Goal: Find specific page/section: Find specific page/section

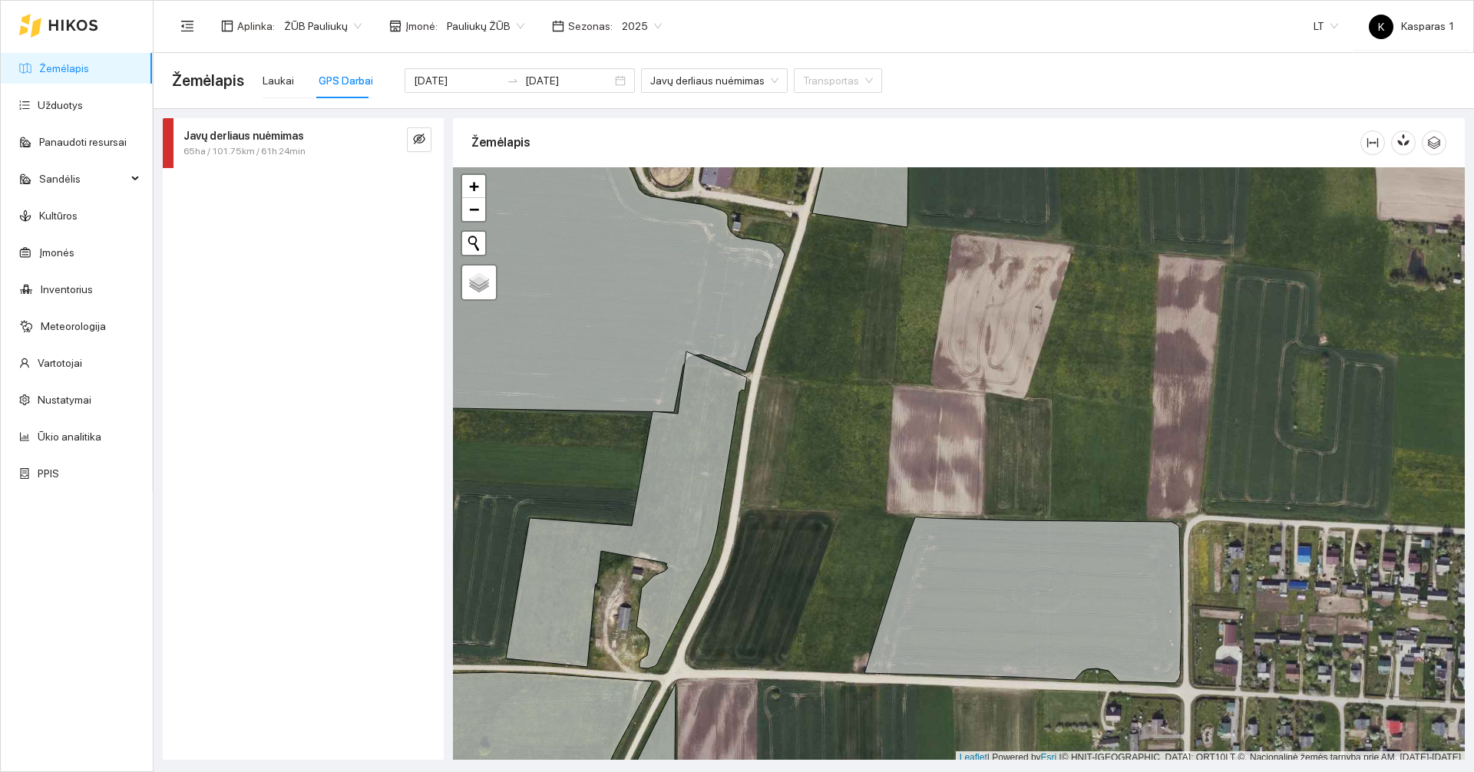
scroll to position [5, 0]
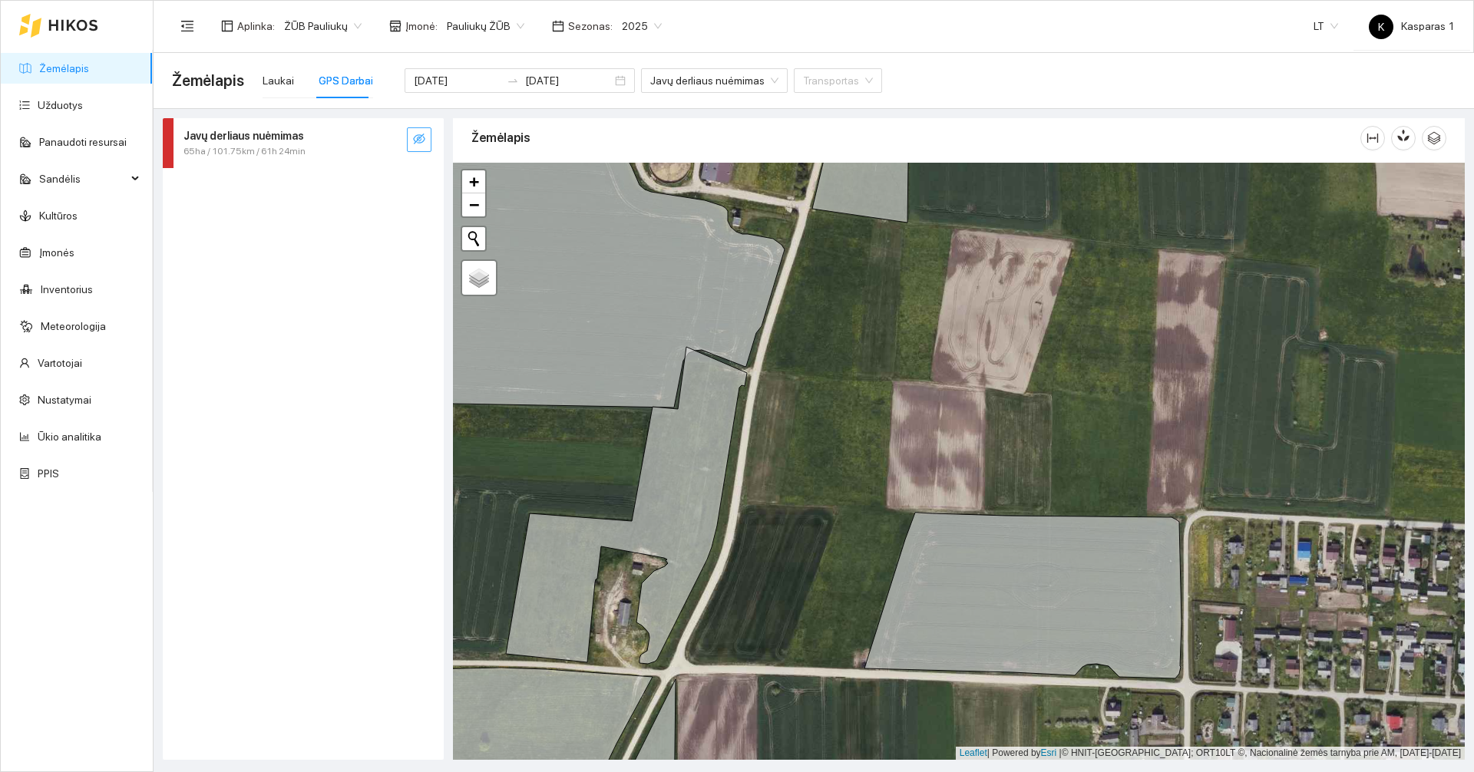
click at [425, 143] on icon "eye-invisible" at bounding box center [419, 139] width 12 height 12
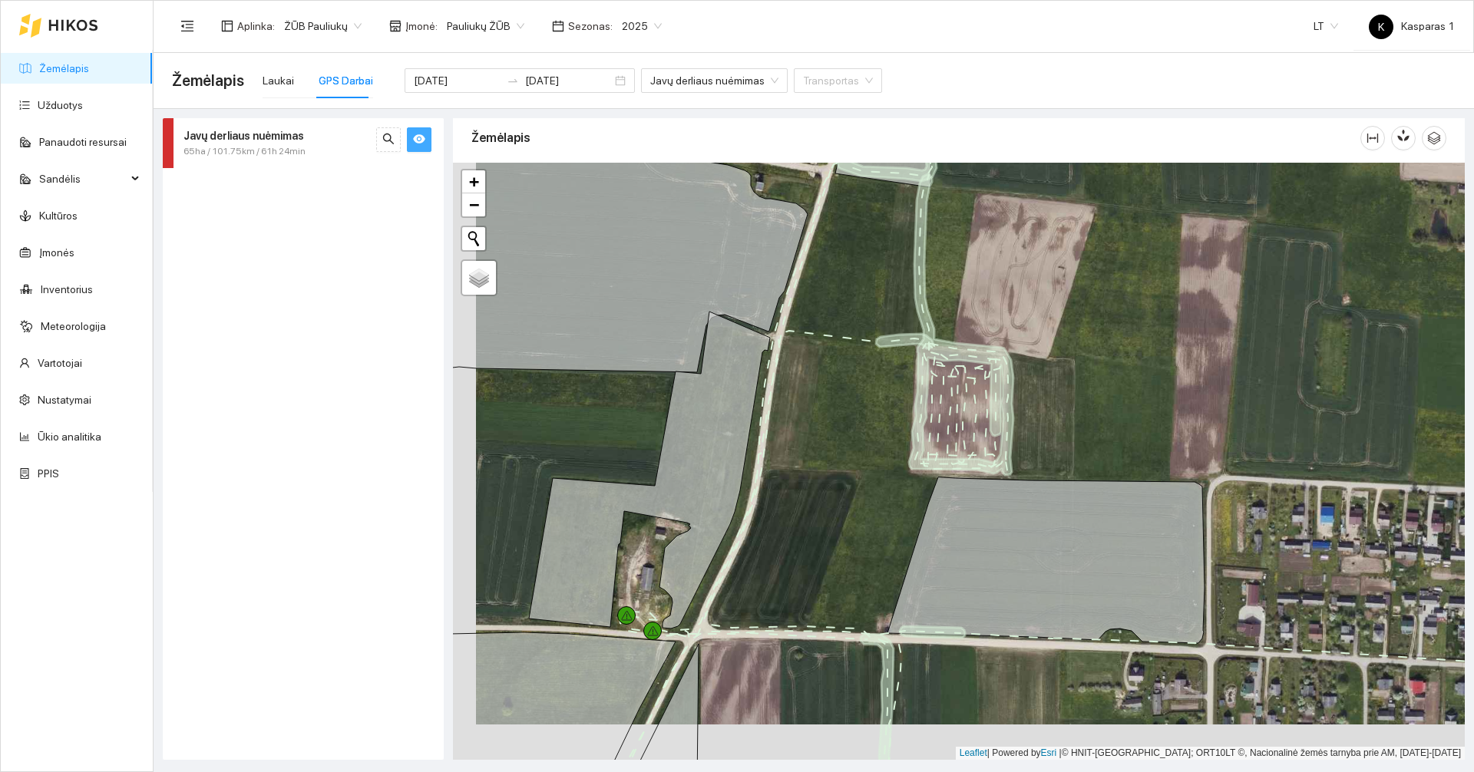
drag, startPoint x: 1037, startPoint y: 416, endPoint x: 1053, endPoint y: 364, distance: 54.4
click at [1053, 364] on div at bounding box center [959, 461] width 1012 height 597
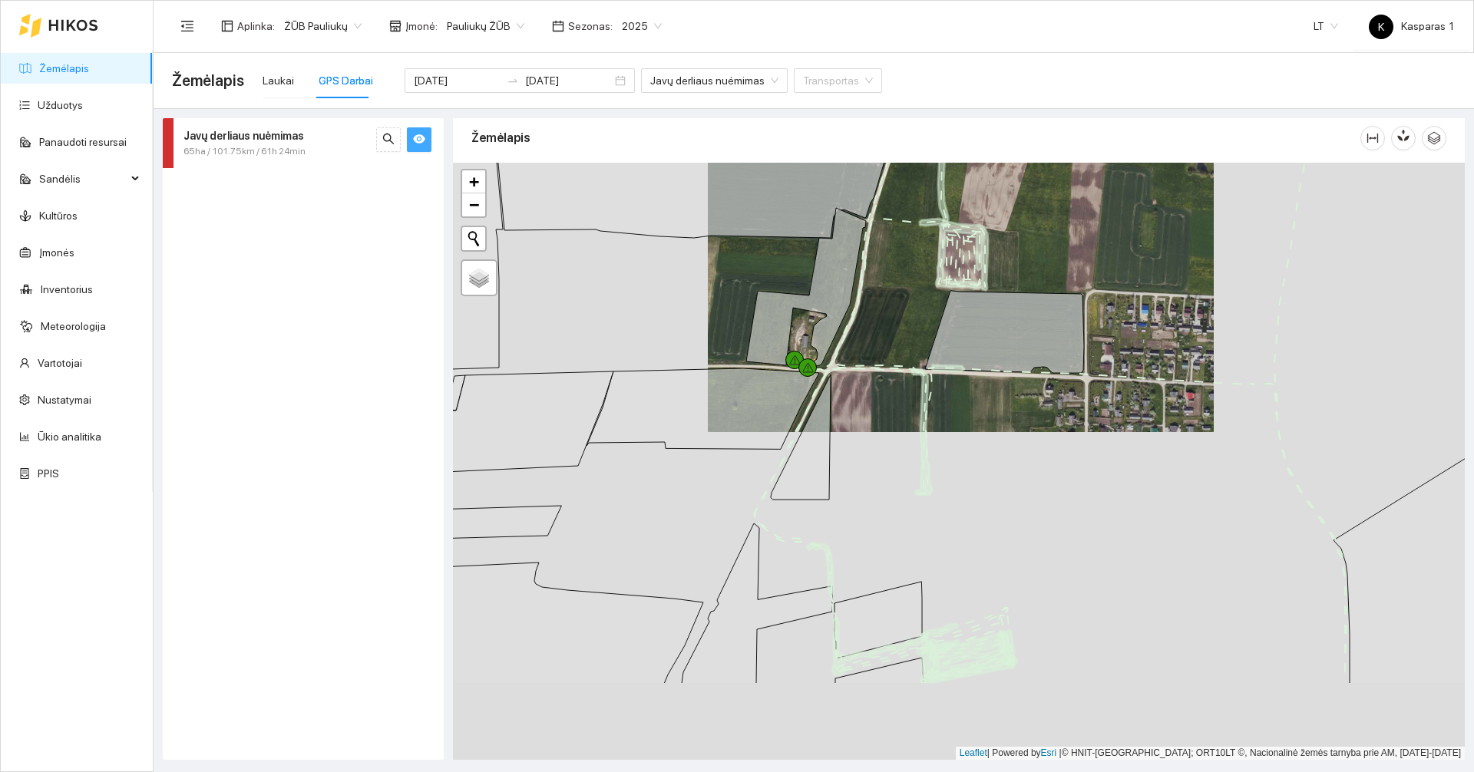
drag, startPoint x: 1067, startPoint y: 590, endPoint x: 1042, endPoint y: 445, distance: 147.2
click at [1044, 445] on div at bounding box center [959, 461] width 1012 height 597
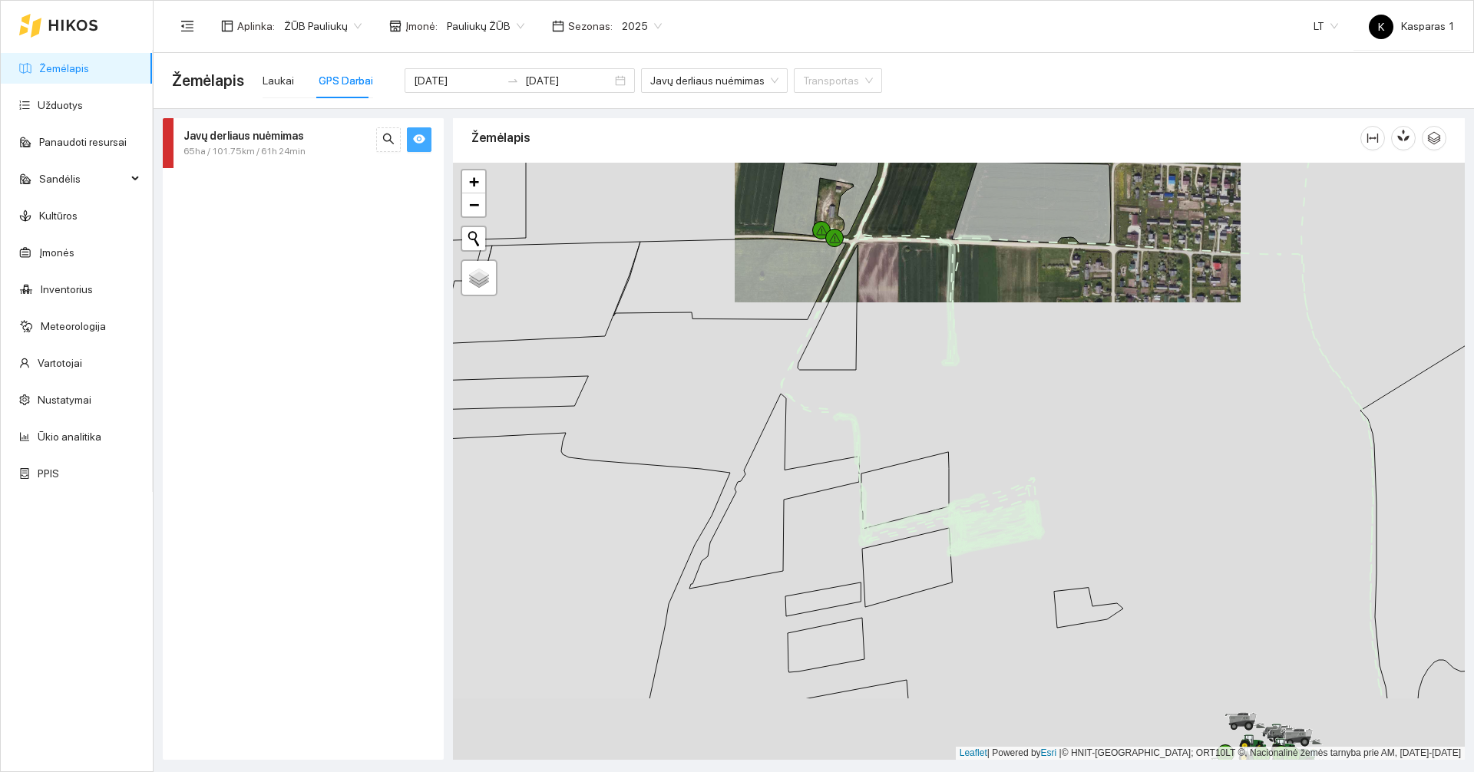
drag, startPoint x: 988, startPoint y: 501, endPoint x: 1017, endPoint y: 383, distance: 122.0
click at [1017, 383] on div at bounding box center [959, 461] width 1012 height 597
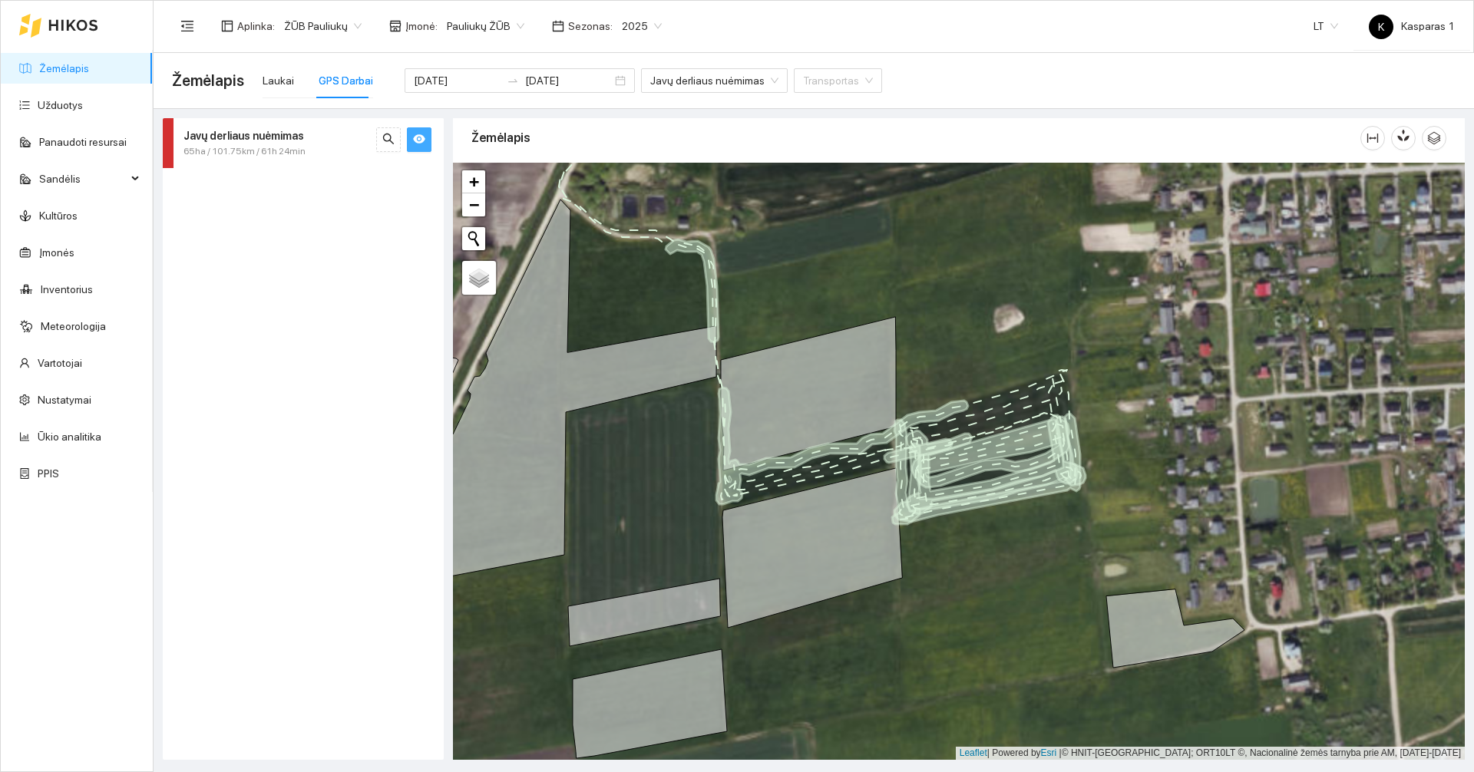
drag, startPoint x: 1150, startPoint y: 518, endPoint x: 1073, endPoint y: 554, distance: 85.9
click at [1073, 554] on div at bounding box center [959, 461] width 1012 height 597
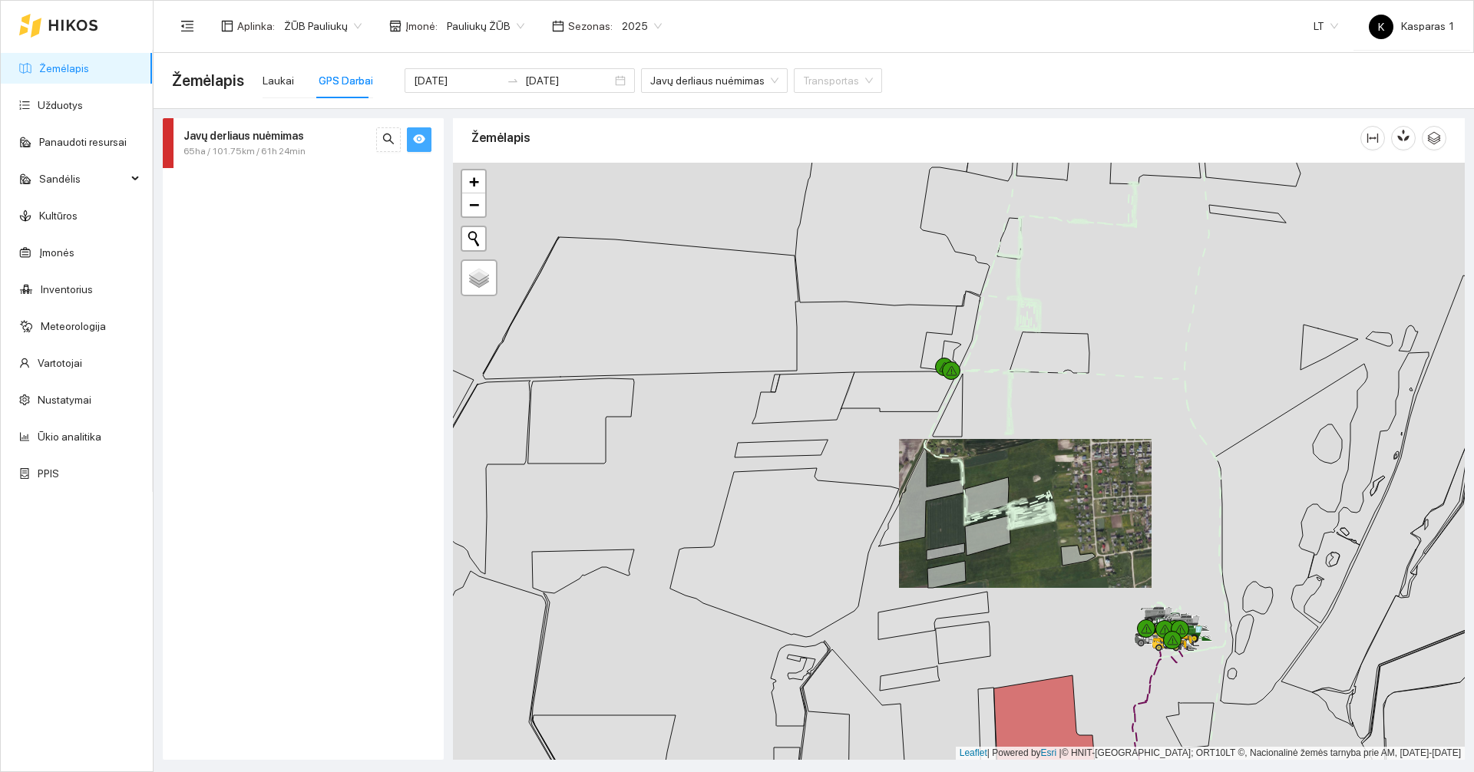
drag, startPoint x: 1006, startPoint y: 593, endPoint x: 1037, endPoint y: 617, distance: 39.3
click at [1037, 617] on div at bounding box center [959, 461] width 1012 height 597
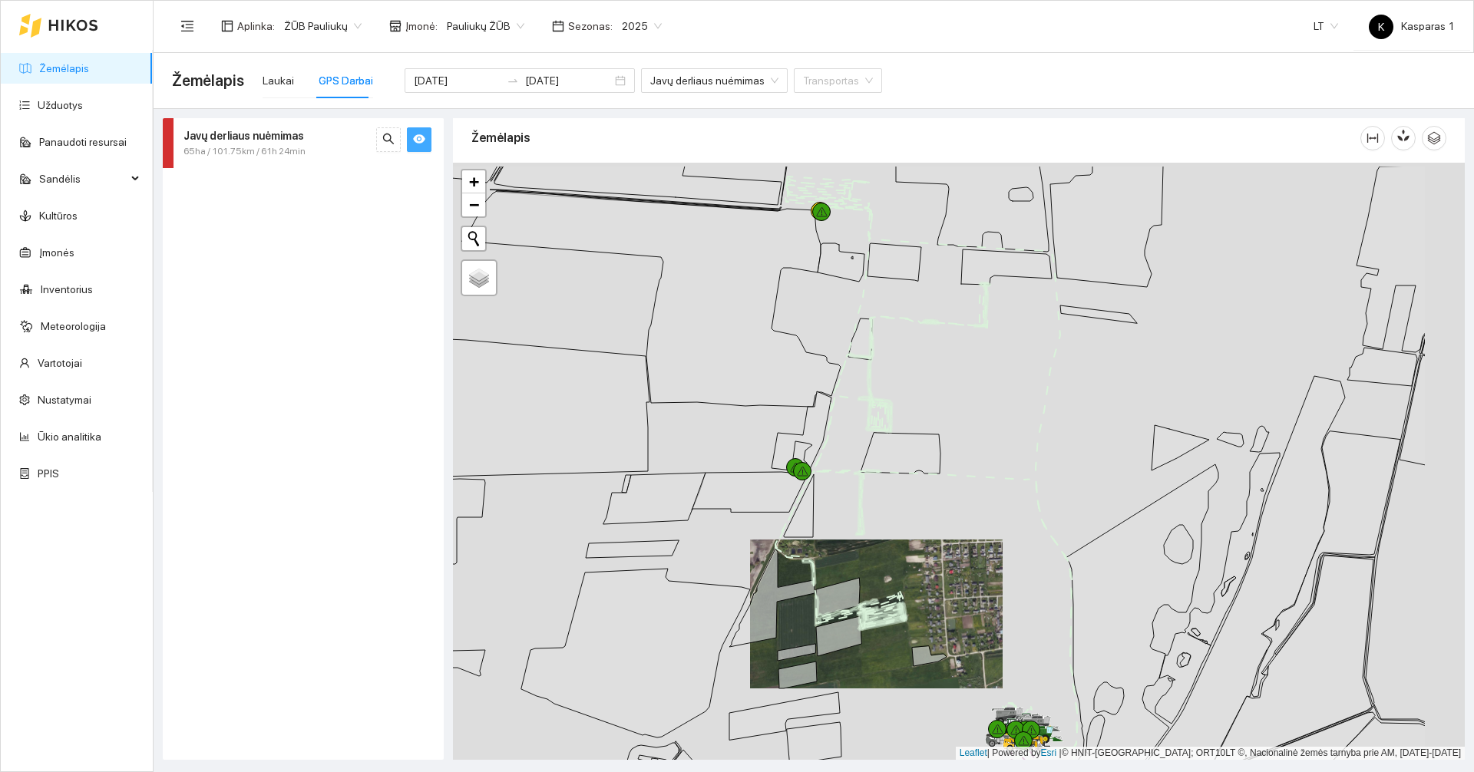
drag, startPoint x: 1177, startPoint y: 347, endPoint x: 1036, endPoint y: 411, distance: 155.0
click at [1036, 411] on div at bounding box center [959, 461] width 1012 height 597
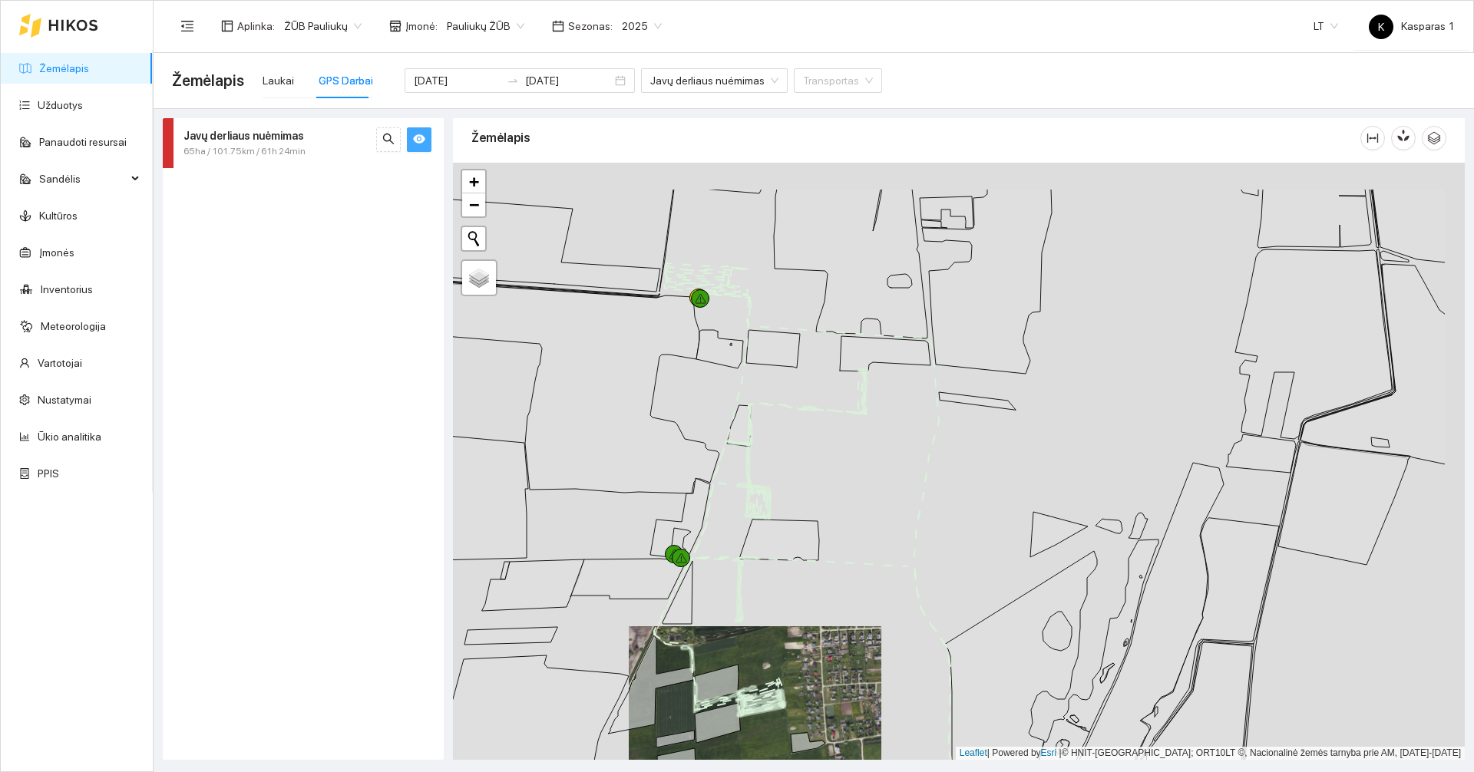
drag, startPoint x: 1032, startPoint y: 410, endPoint x: 891, endPoint y: 523, distance: 180.8
click at [892, 521] on div at bounding box center [959, 461] width 1012 height 597
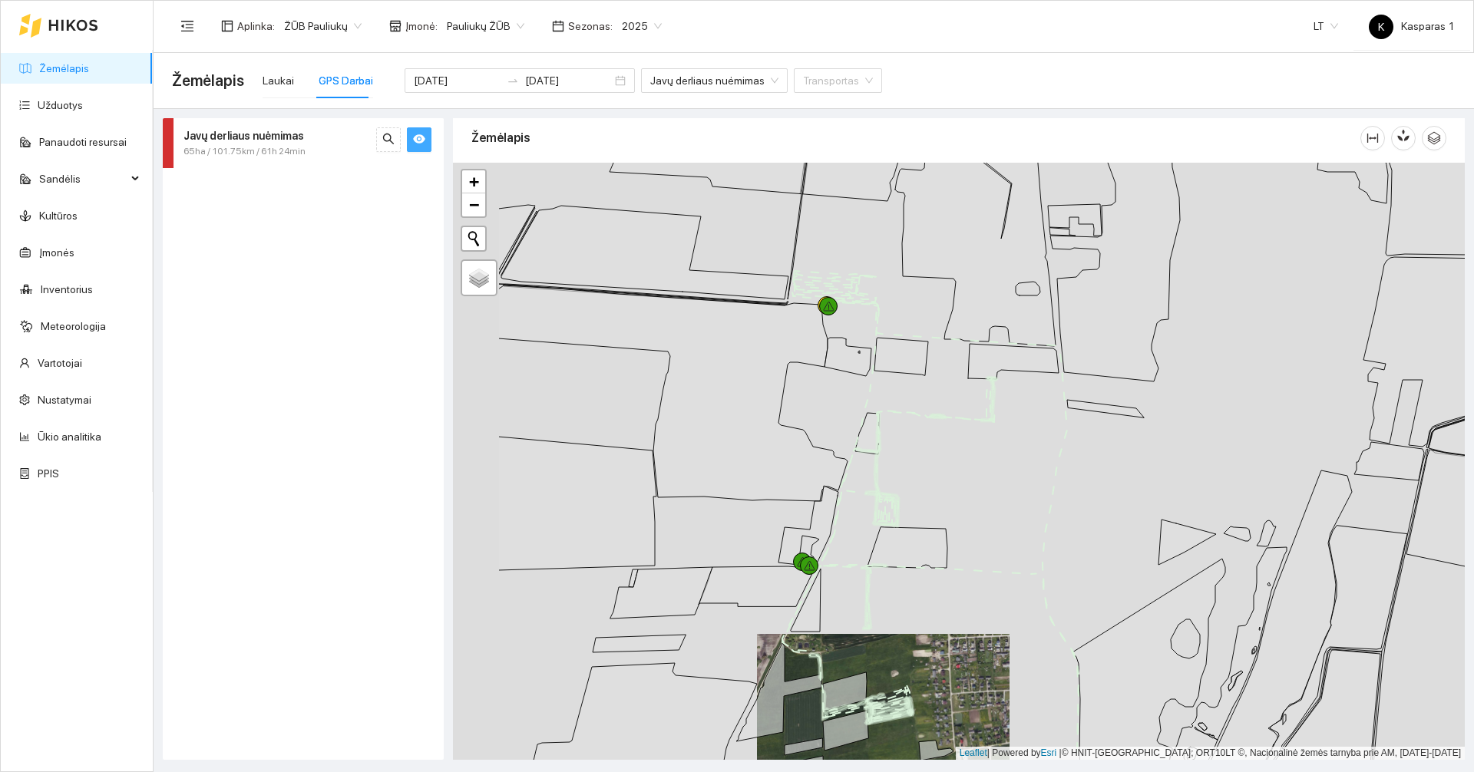
drag, startPoint x: 836, startPoint y: 479, endPoint x: 993, endPoint y: 455, distance: 158.4
click at [993, 455] on div at bounding box center [959, 461] width 1012 height 597
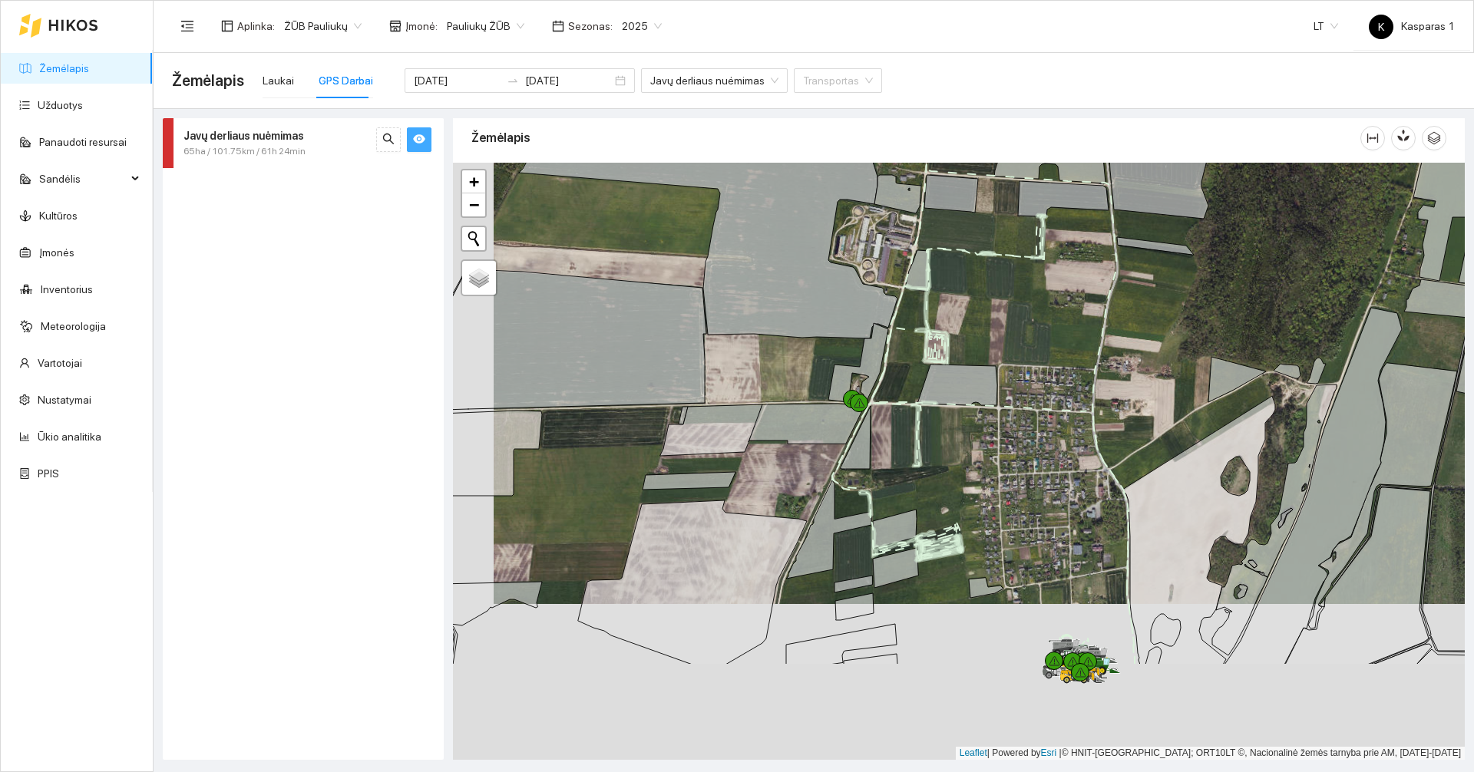
drag, startPoint x: 976, startPoint y: 479, endPoint x: 1014, endPoint y: 258, distance: 224.3
click at [1014, 259] on div at bounding box center [959, 461] width 1012 height 597
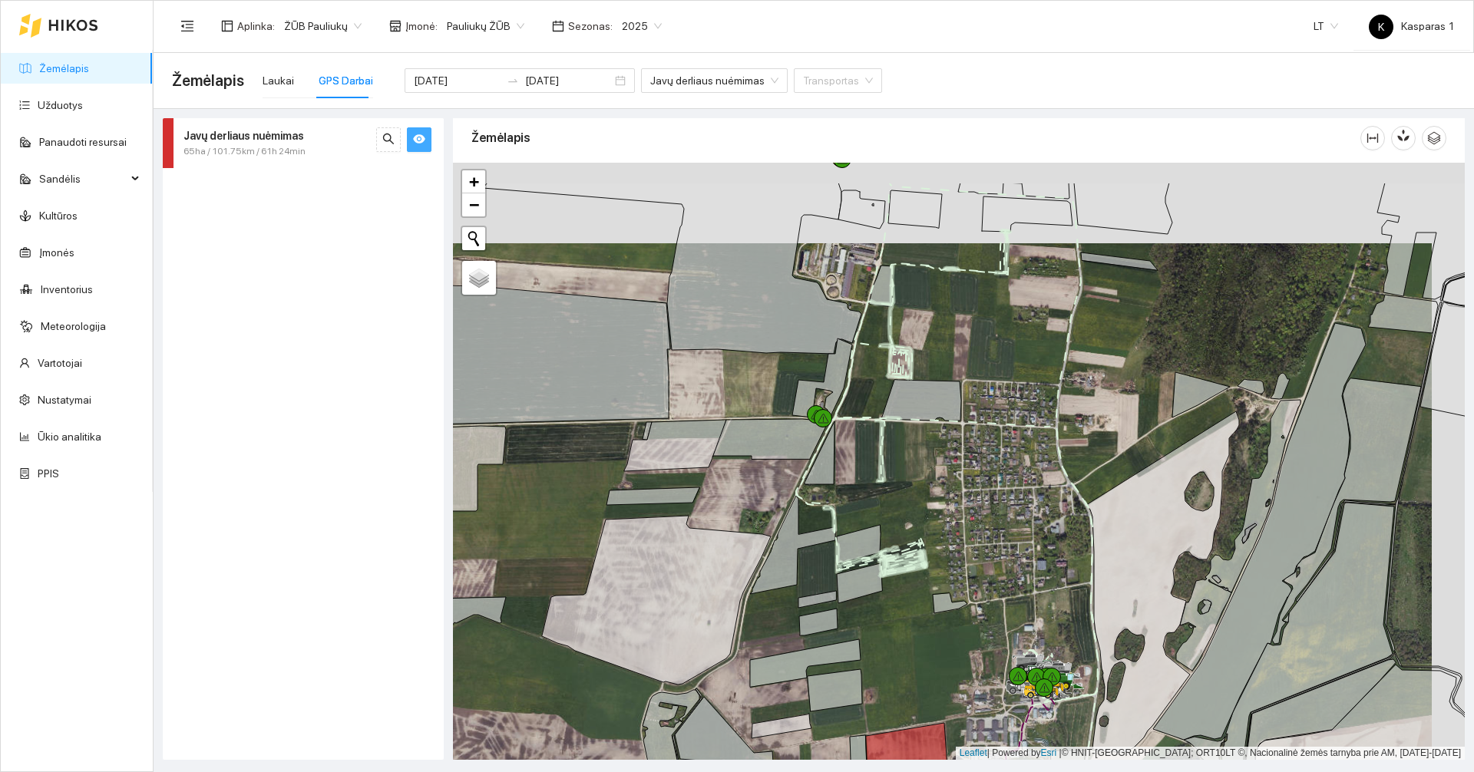
drag, startPoint x: 943, startPoint y: 379, endPoint x: 910, endPoint y: 459, distance: 87.1
click at [910, 459] on div at bounding box center [959, 461] width 1012 height 597
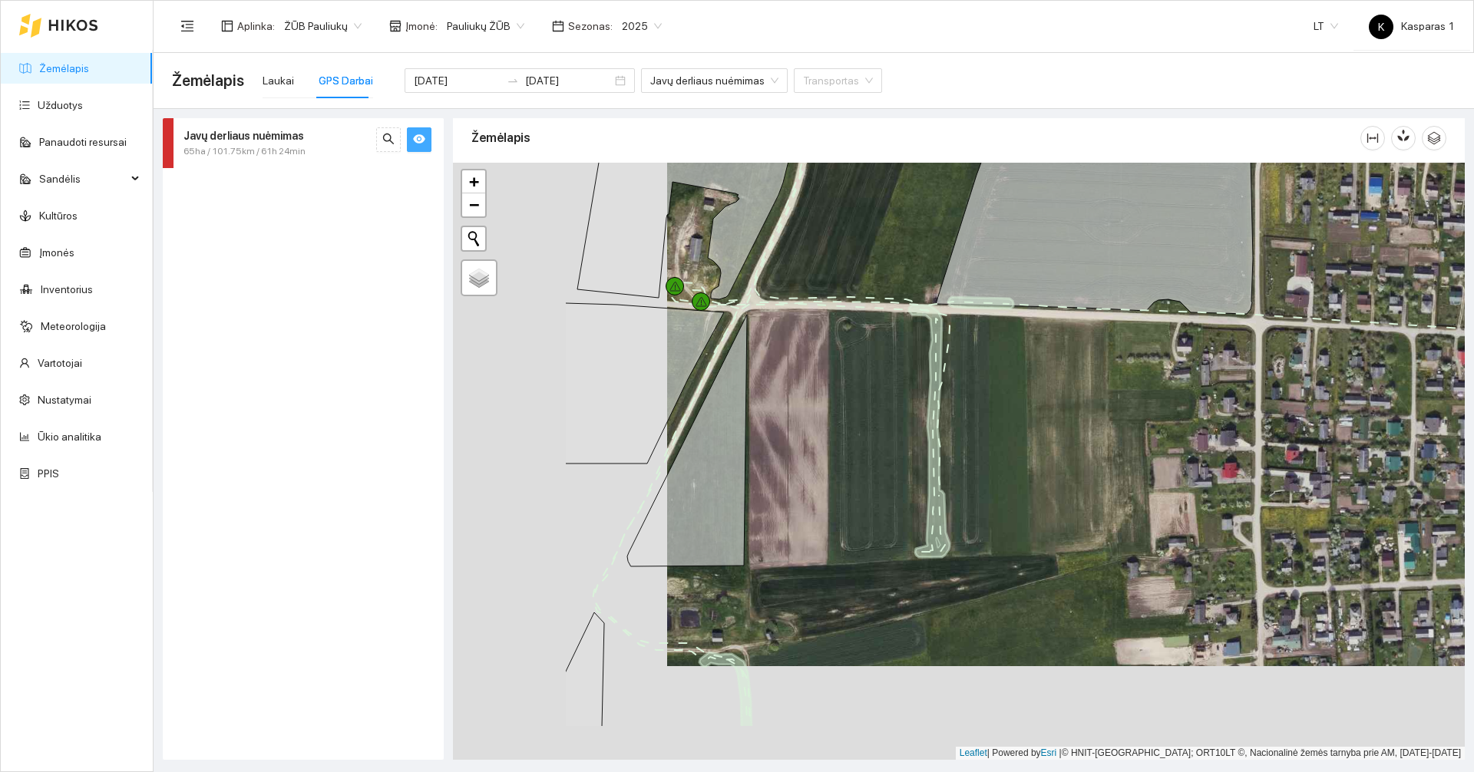
drag, startPoint x: 805, startPoint y: 508, endPoint x: 1007, endPoint y: 422, distance: 219.2
click at [1007, 422] on div at bounding box center [959, 461] width 1012 height 597
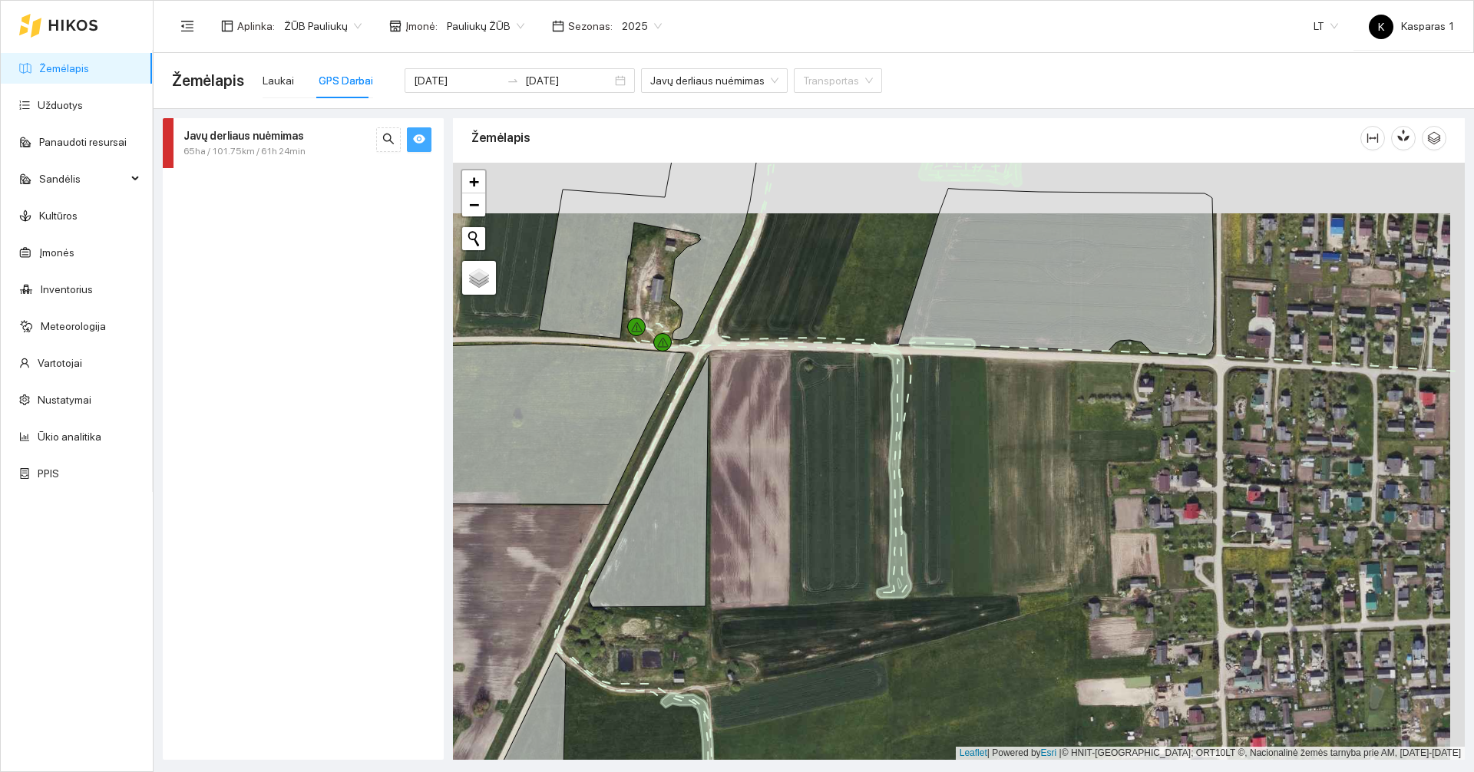
drag, startPoint x: 957, startPoint y: 423, endPoint x: 939, endPoint y: 478, distance: 57.3
click at [939, 478] on div at bounding box center [959, 461] width 1012 height 597
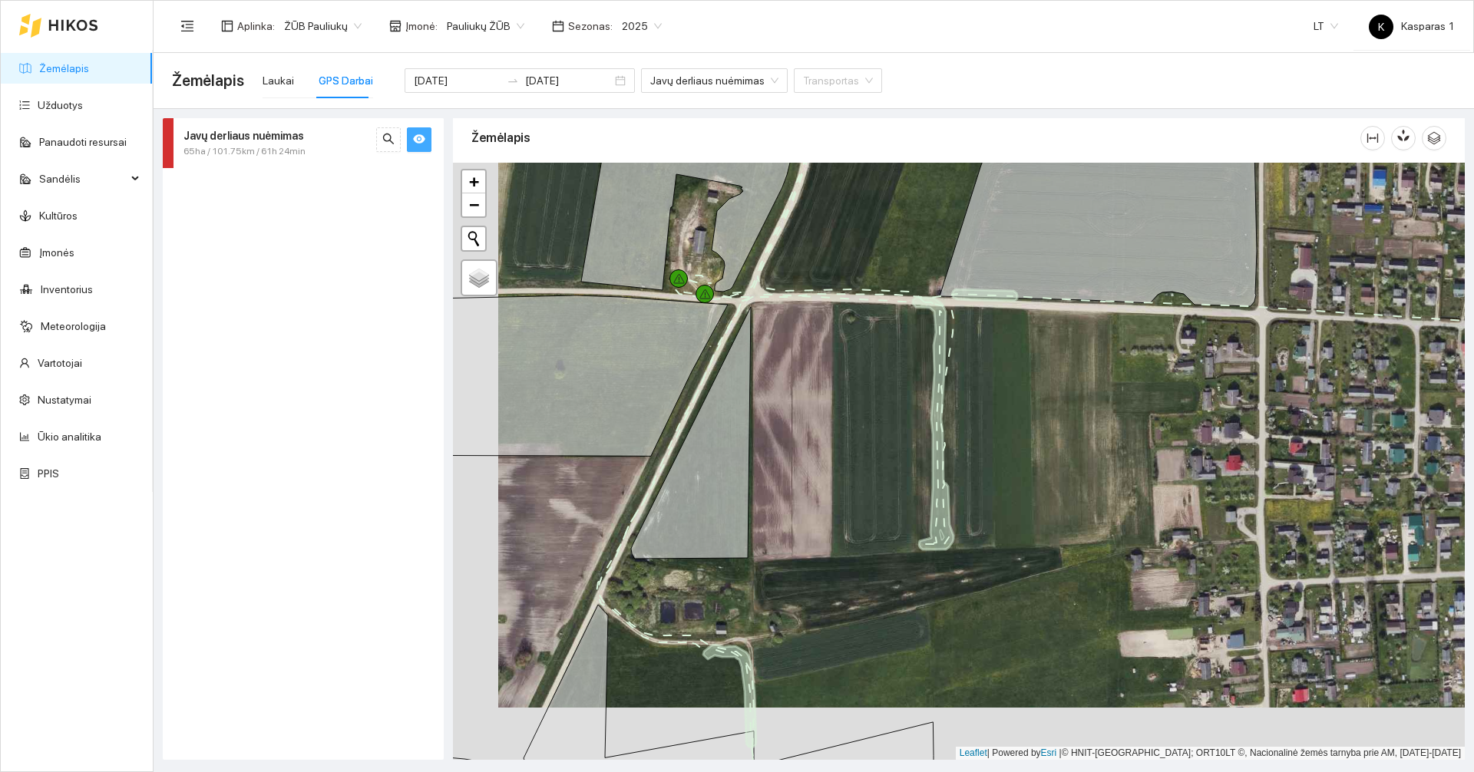
drag, startPoint x: 943, startPoint y: 478, endPoint x: 994, endPoint y: 409, distance: 86.8
click at [994, 411] on div at bounding box center [959, 461] width 1012 height 597
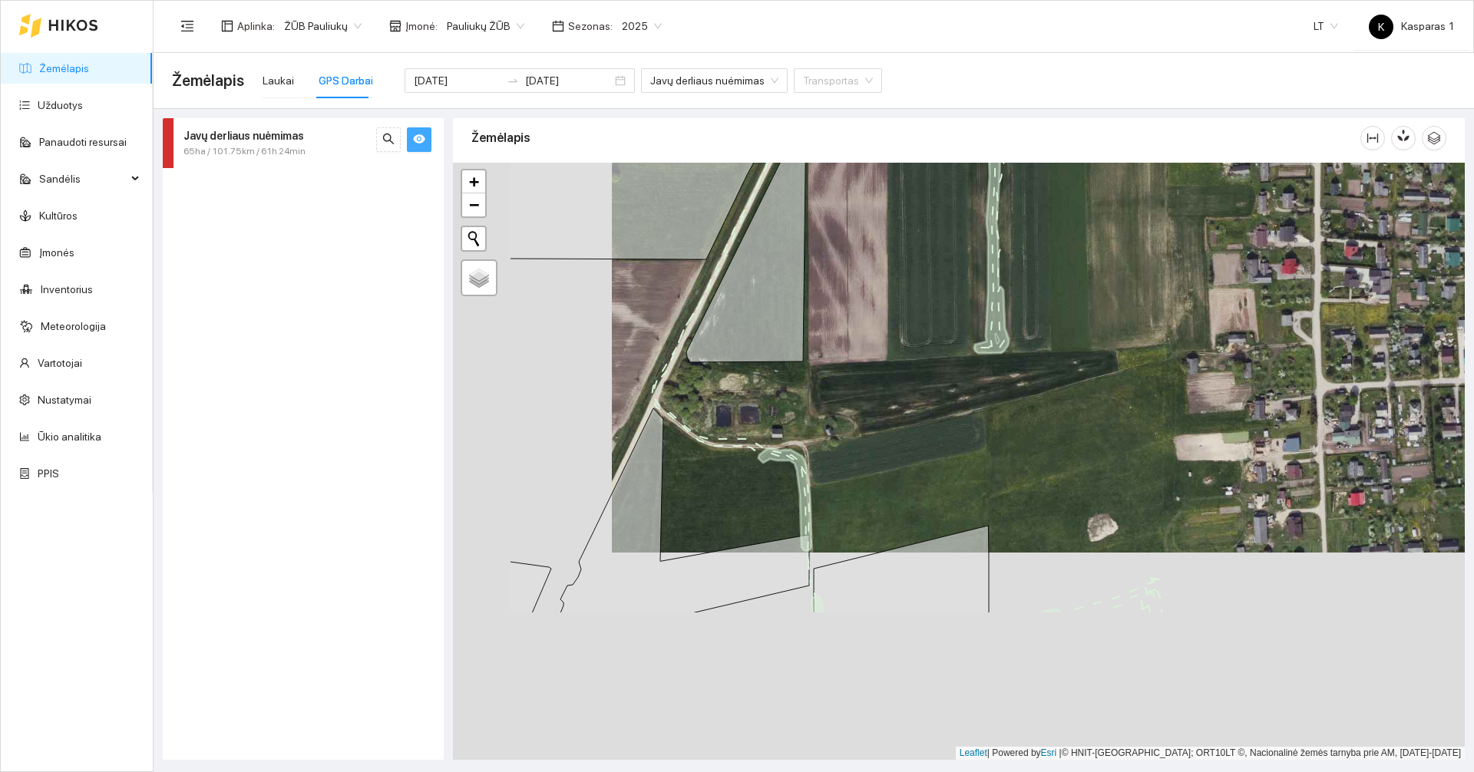
drag, startPoint x: 696, startPoint y: 663, endPoint x: 926, endPoint y: 374, distance: 370.0
click at [908, 394] on div at bounding box center [959, 461] width 1012 height 597
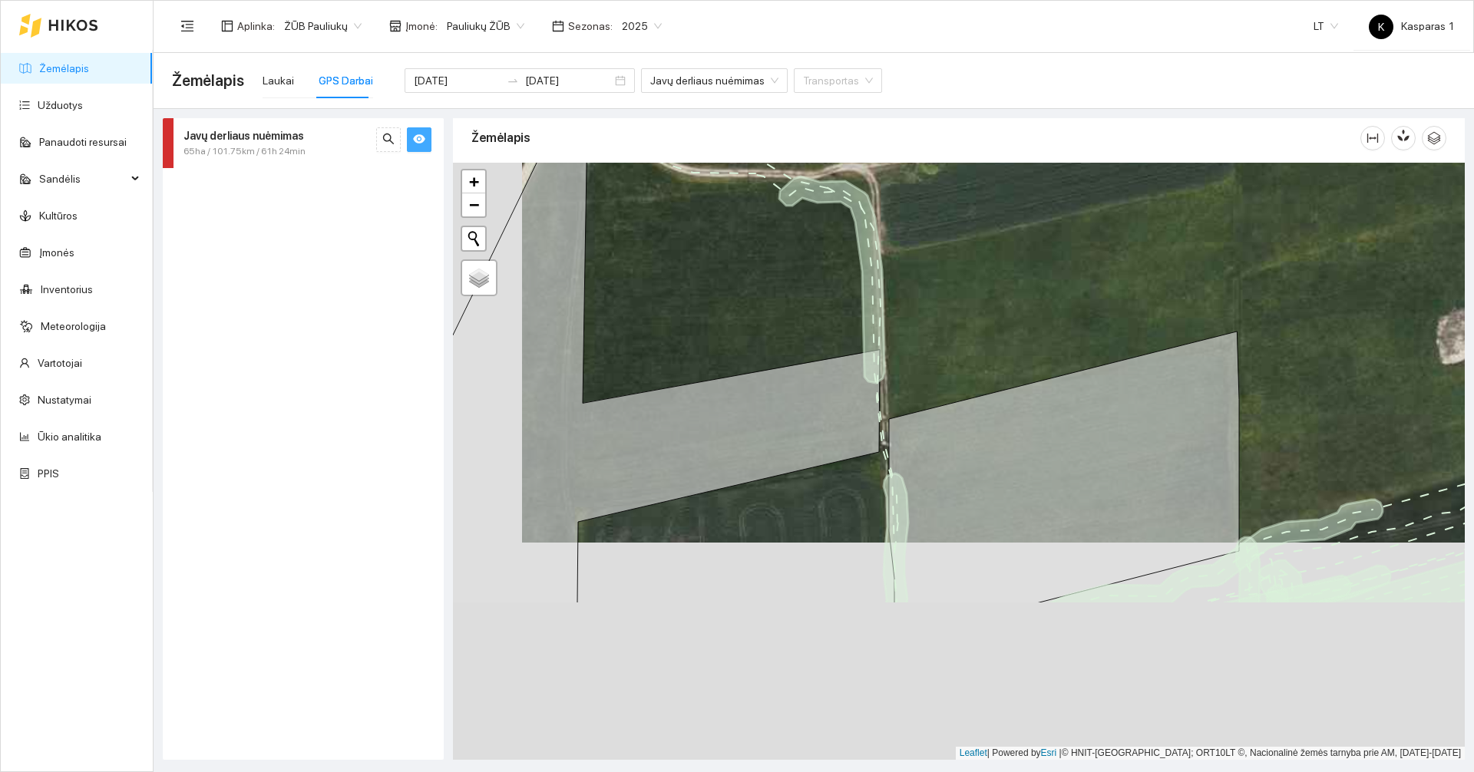
drag, startPoint x: 905, startPoint y: 498, endPoint x: 994, endPoint y: 240, distance: 272.2
click at [994, 240] on div at bounding box center [959, 461] width 1012 height 597
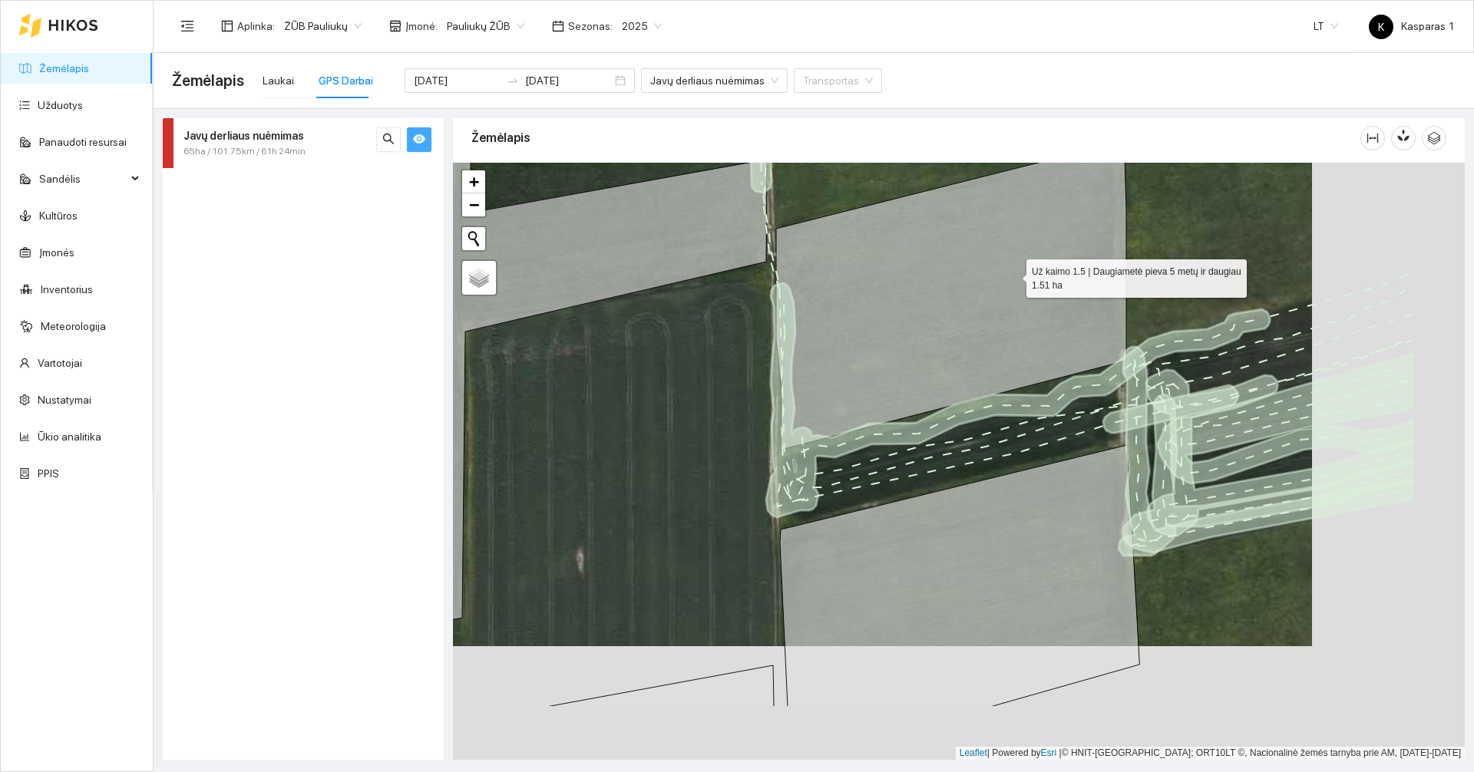
drag, startPoint x: 1166, startPoint y: 389, endPoint x: 1009, endPoint y: 270, distance: 196.9
click at [1010, 272] on icon at bounding box center [951, 295] width 350 height 309
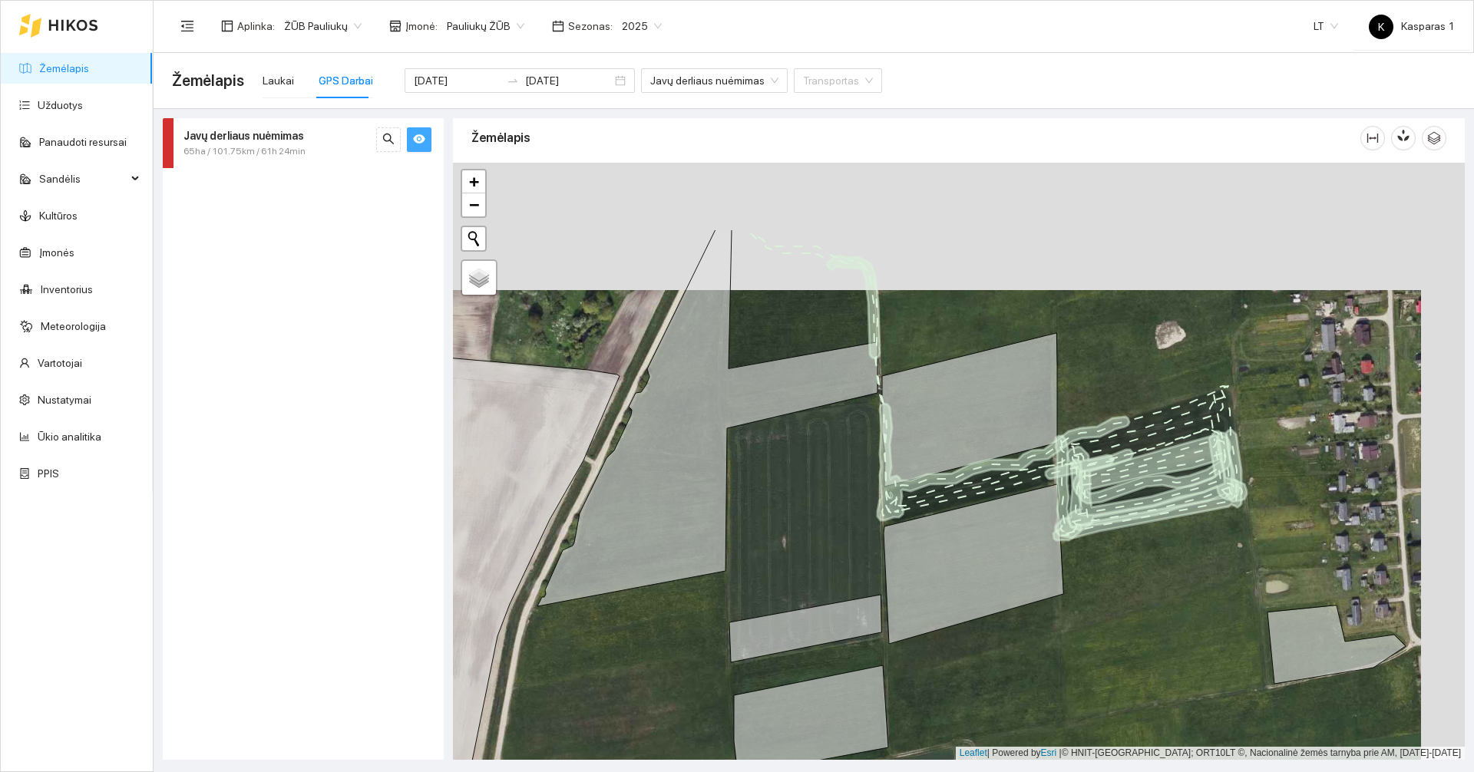
drag, startPoint x: 1192, startPoint y: 249, endPoint x: 1147, endPoint y: 377, distance: 135.8
click at [1147, 377] on div at bounding box center [959, 461] width 1012 height 597
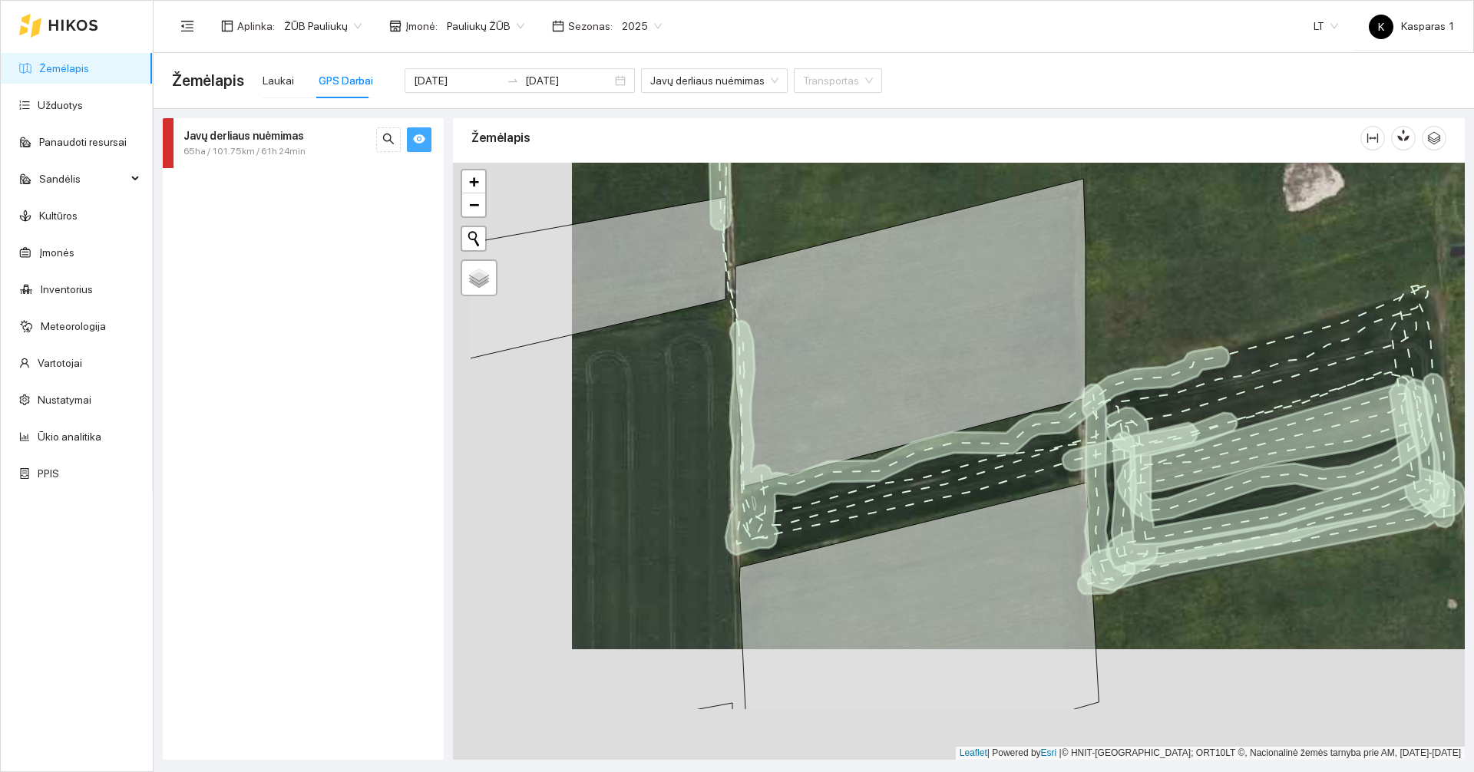
drag, startPoint x: 1052, startPoint y: 402, endPoint x: 1169, endPoint y: 291, distance: 160.8
click at [1169, 291] on div at bounding box center [959, 461] width 1012 height 597
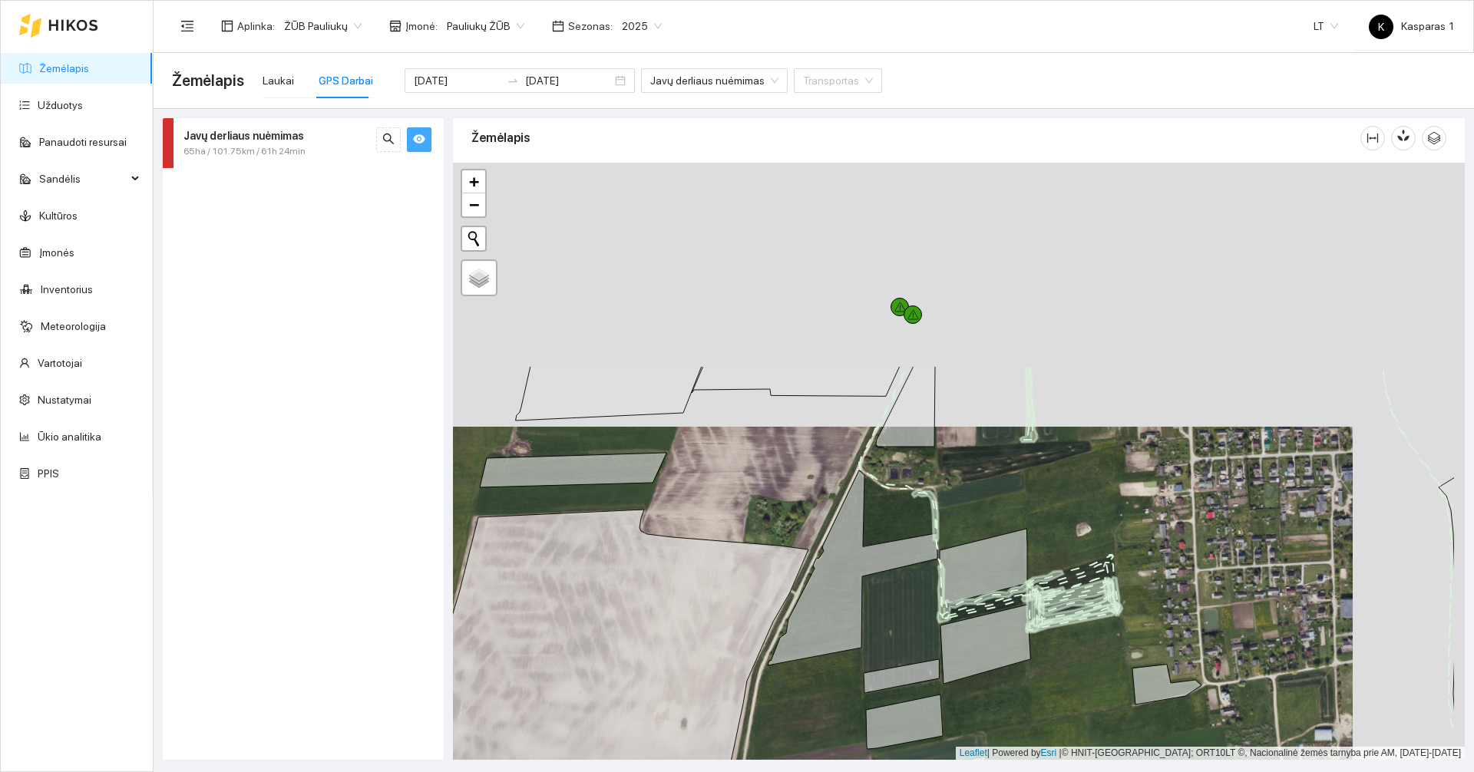
drag, startPoint x: 1268, startPoint y: 236, endPoint x: 1155, endPoint y: 500, distance: 287.3
click at [1155, 500] on div at bounding box center [959, 461] width 1012 height 597
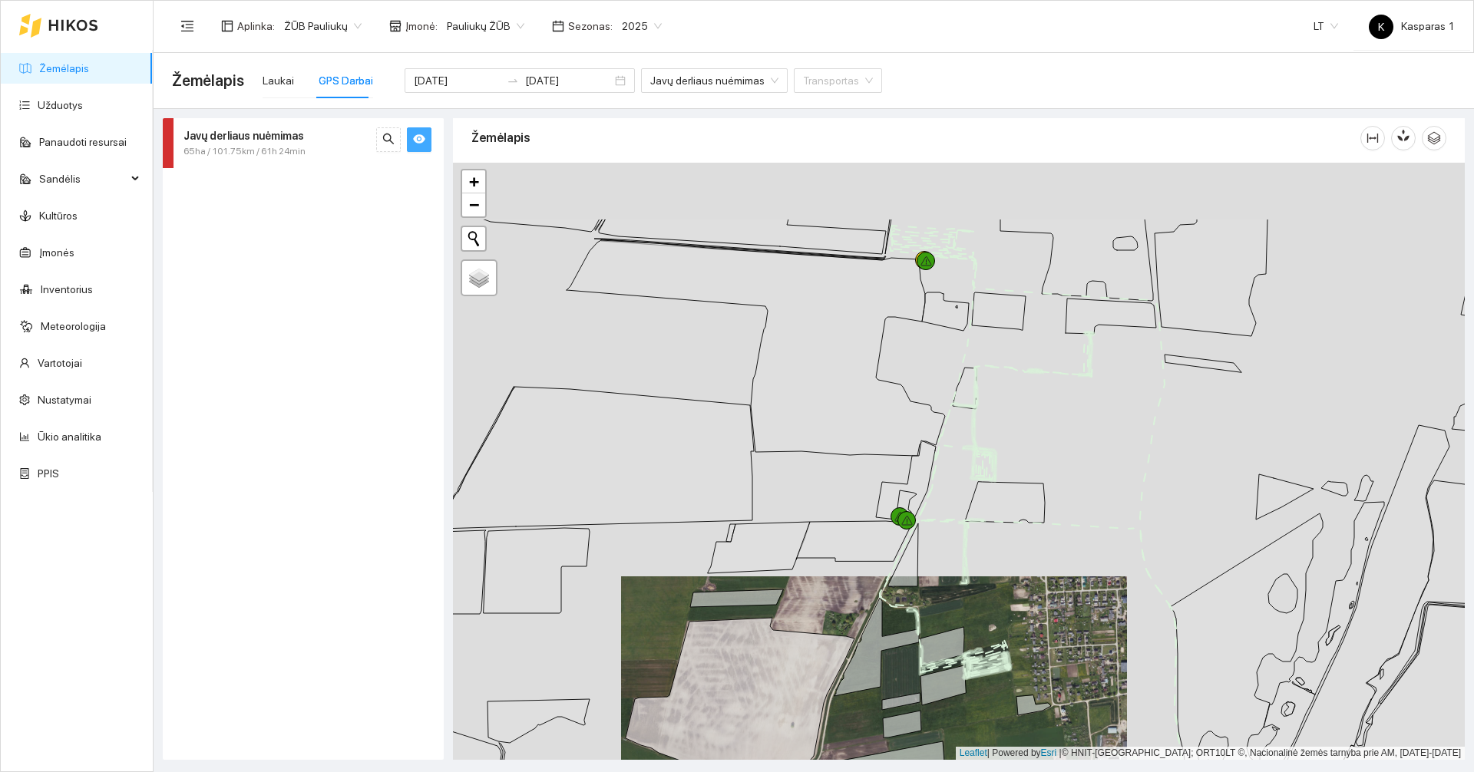
drag, startPoint x: 1119, startPoint y: 305, endPoint x: 1034, endPoint y: 422, distance: 144.1
click at [1034, 422] on div at bounding box center [959, 461] width 1012 height 597
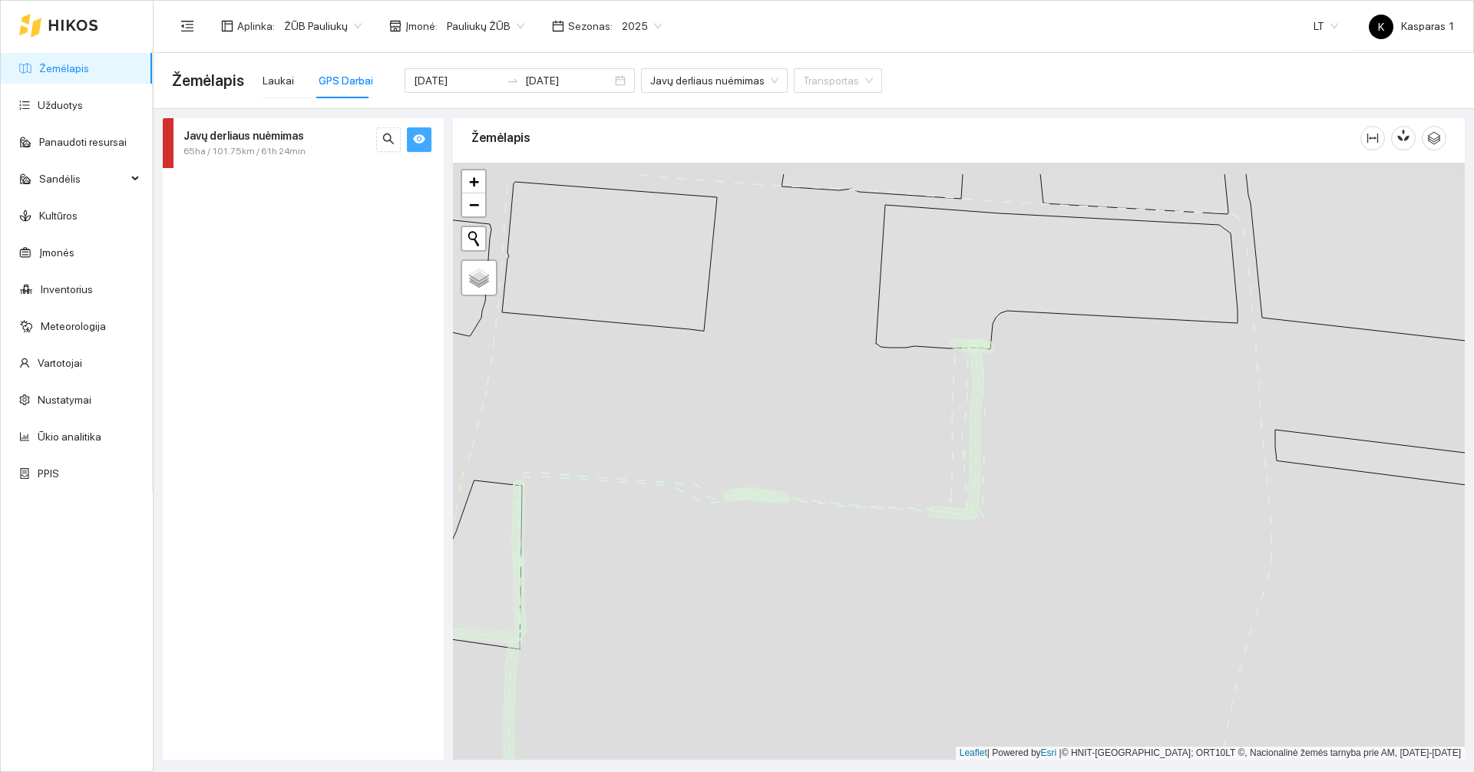
drag, startPoint x: 1041, startPoint y: 316, endPoint x: 1025, endPoint y: 450, distance: 135.3
click at [1025, 450] on div at bounding box center [959, 461] width 1012 height 597
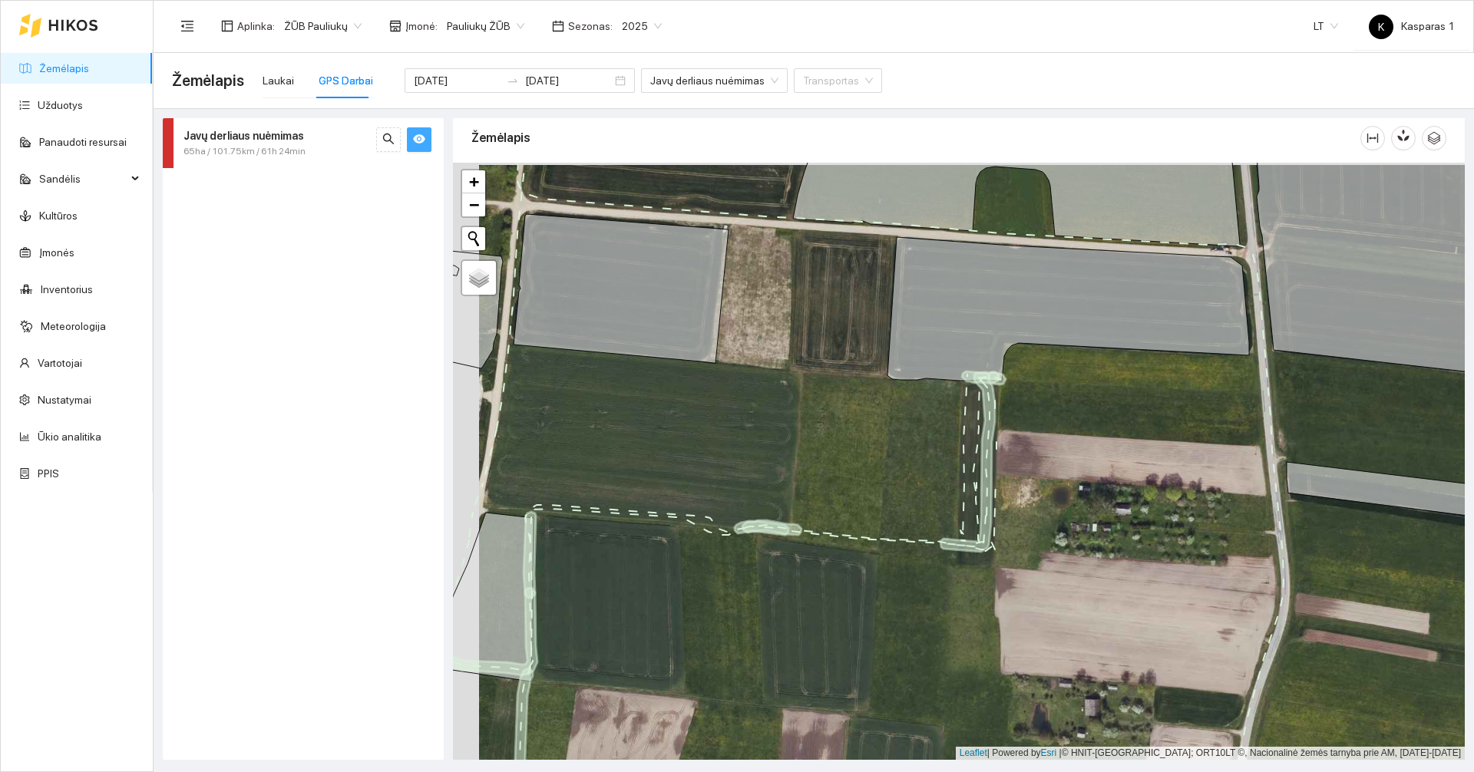
drag, startPoint x: 1026, startPoint y: 505, endPoint x: 1052, endPoint y: 508, distance: 26.2
click at [1052, 508] on div at bounding box center [959, 461] width 1012 height 597
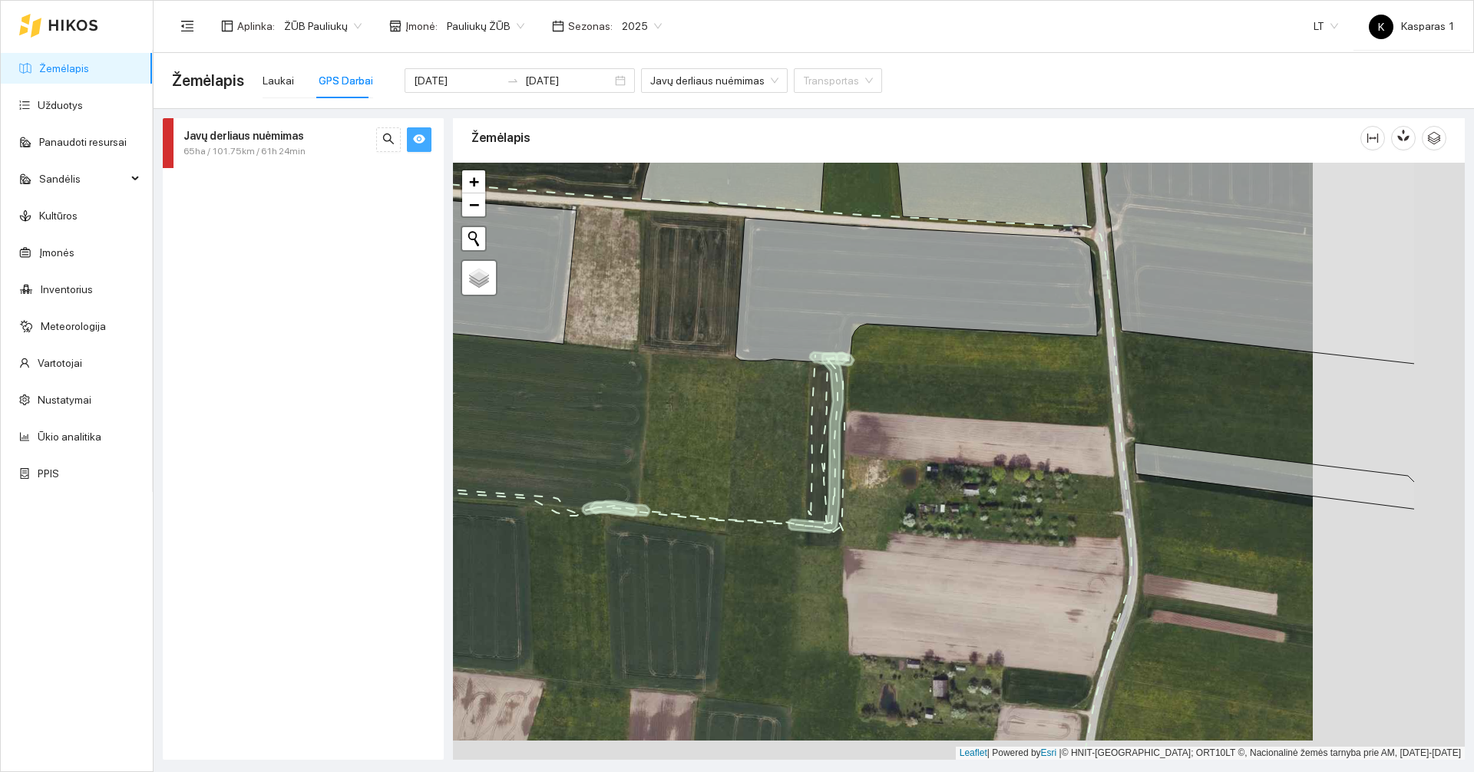
drag, startPoint x: 1129, startPoint y: 464, endPoint x: 973, endPoint y: 442, distance: 157.4
click at [975, 444] on div at bounding box center [959, 461] width 1012 height 597
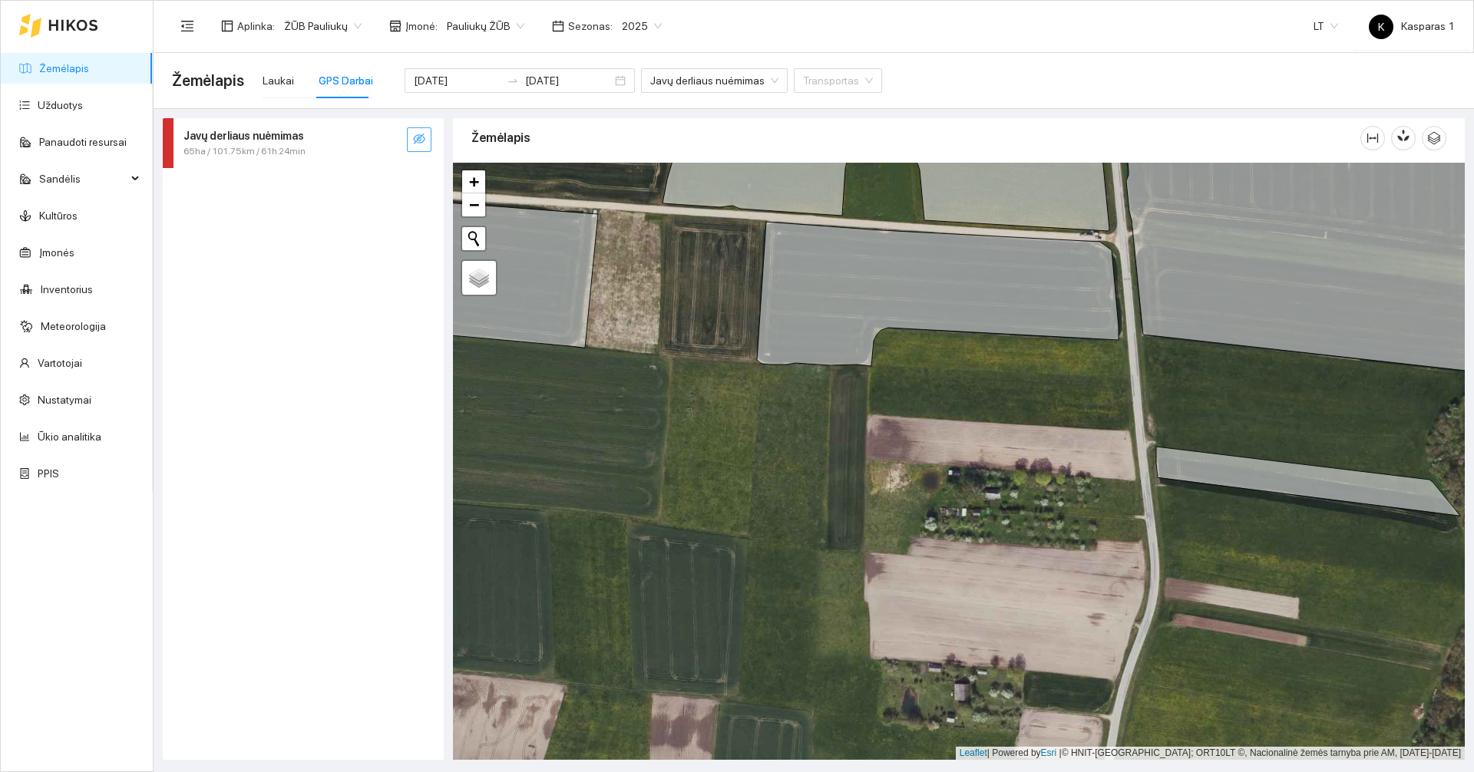
click at [418, 137] on button "button" at bounding box center [419, 139] width 25 height 25
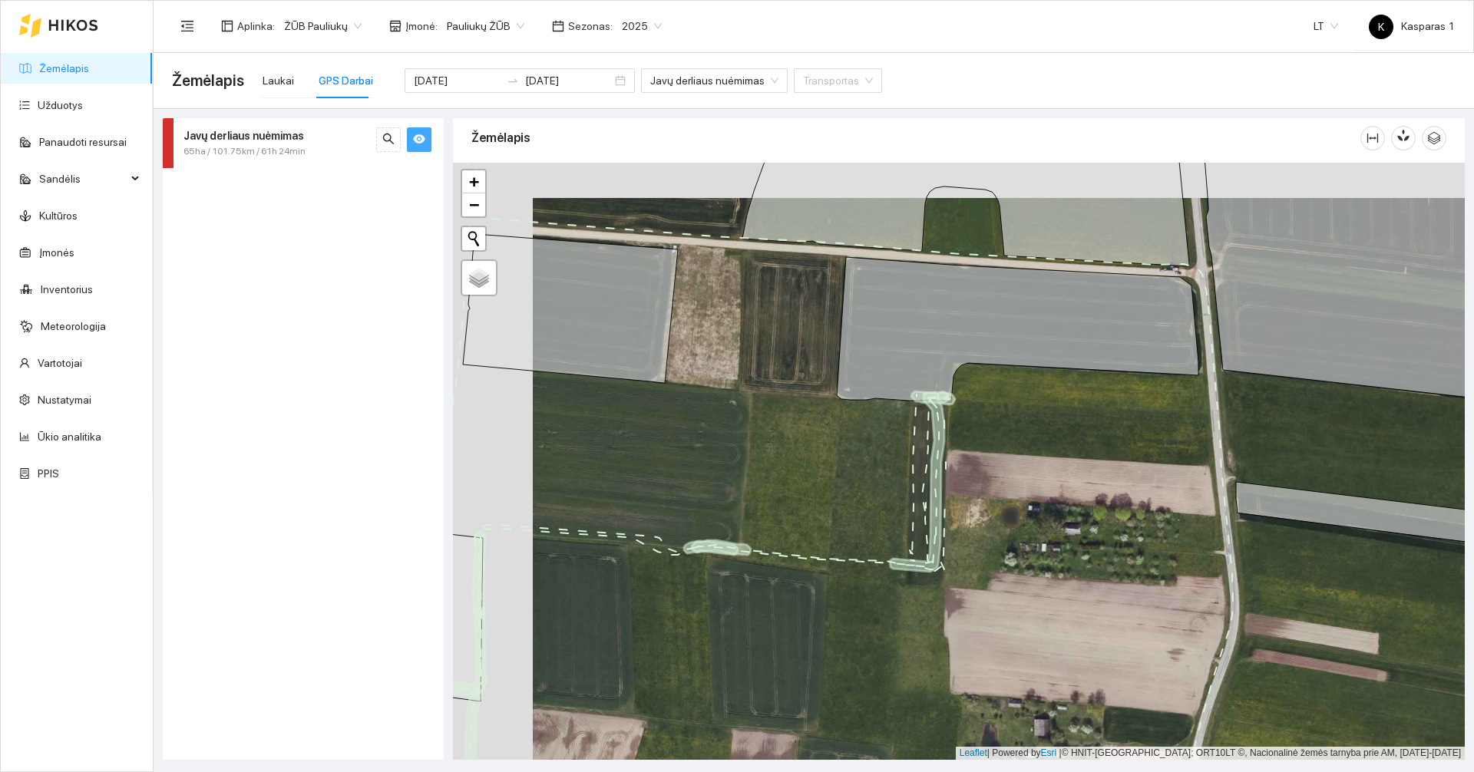
drag, startPoint x: 679, startPoint y: 451, endPoint x: 759, endPoint y: 486, distance: 88.0
click at [759, 486] on div at bounding box center [959, 461] width 1012 height 597
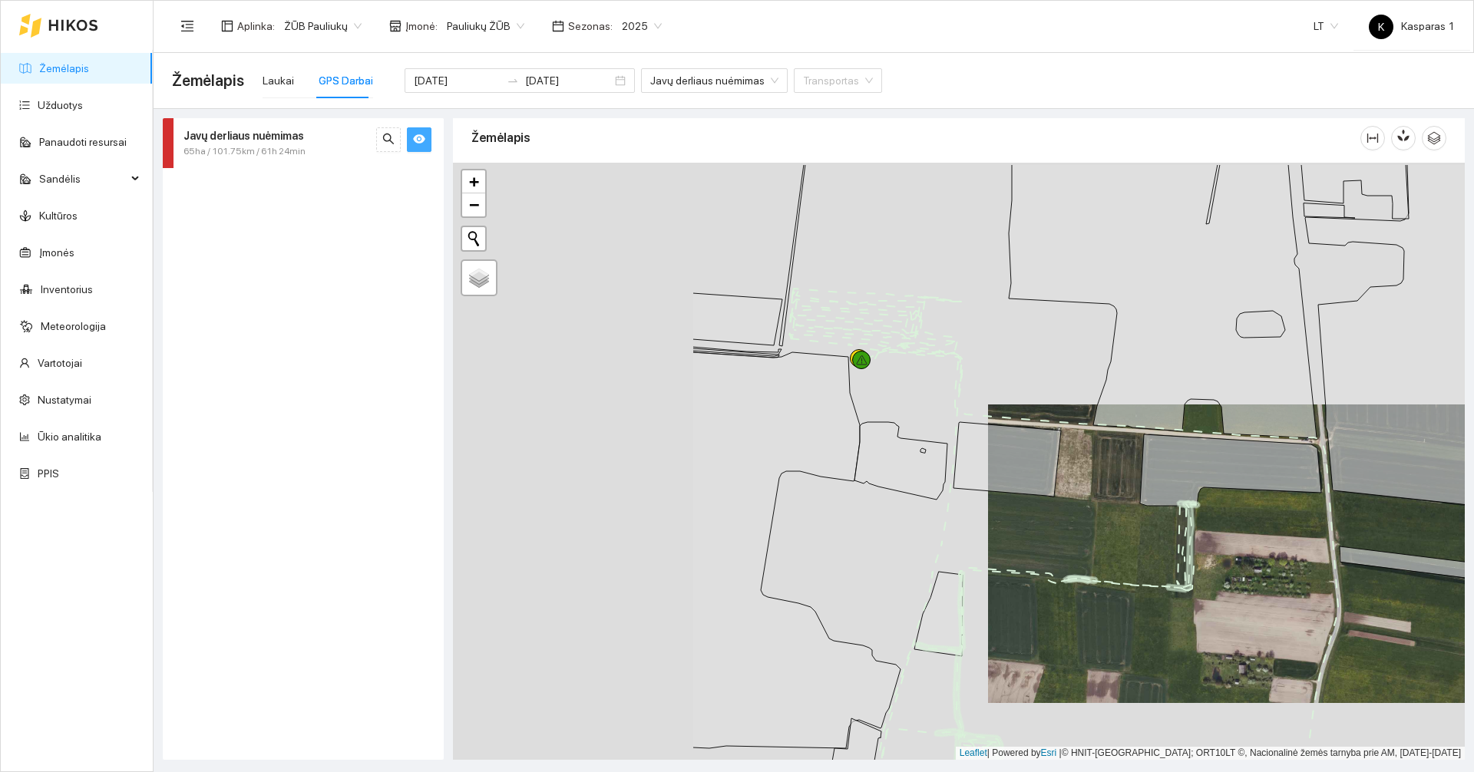
drag, startPoint x: 723, startPoint y: 494, endPoint x: 1064, endPoint y: 556, distance: 347.3
click at [1064, 556] on div at bounding box center [959, 461] width 1012 height 597
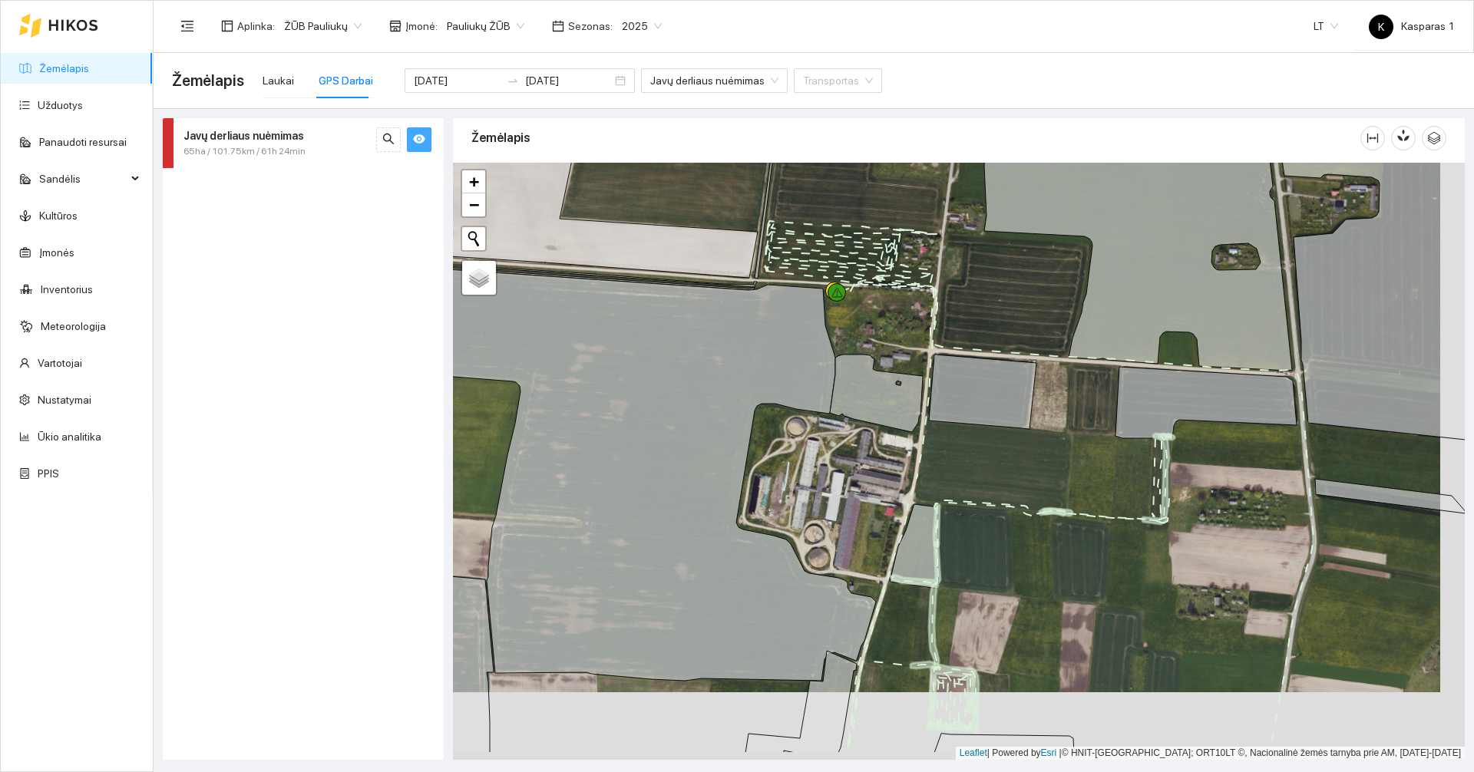
drag, startPoint x: 926, startPoint y: 422, endPoint x: 871, endPoint y: 296, distance: 137.5
click at [871, 296] on div at bounding box center [959, 461] width 1012 height 597
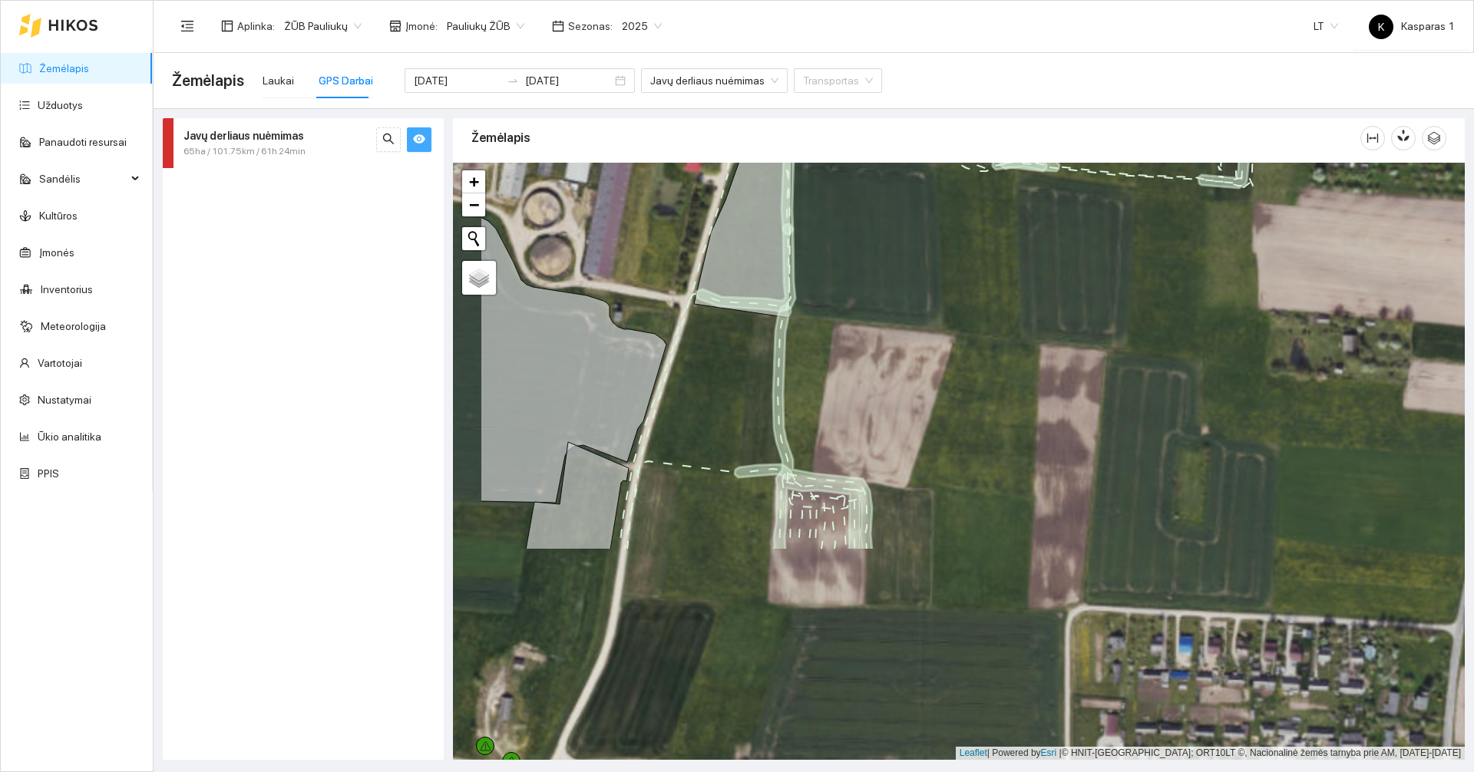
drag, startPoint x: 864, startPoint y: 574, endPoint x: 999, endPoint y: 296, distance: 309.1
click at [999, 296] on div at bounding box center [959, 461] width 1012 height 597
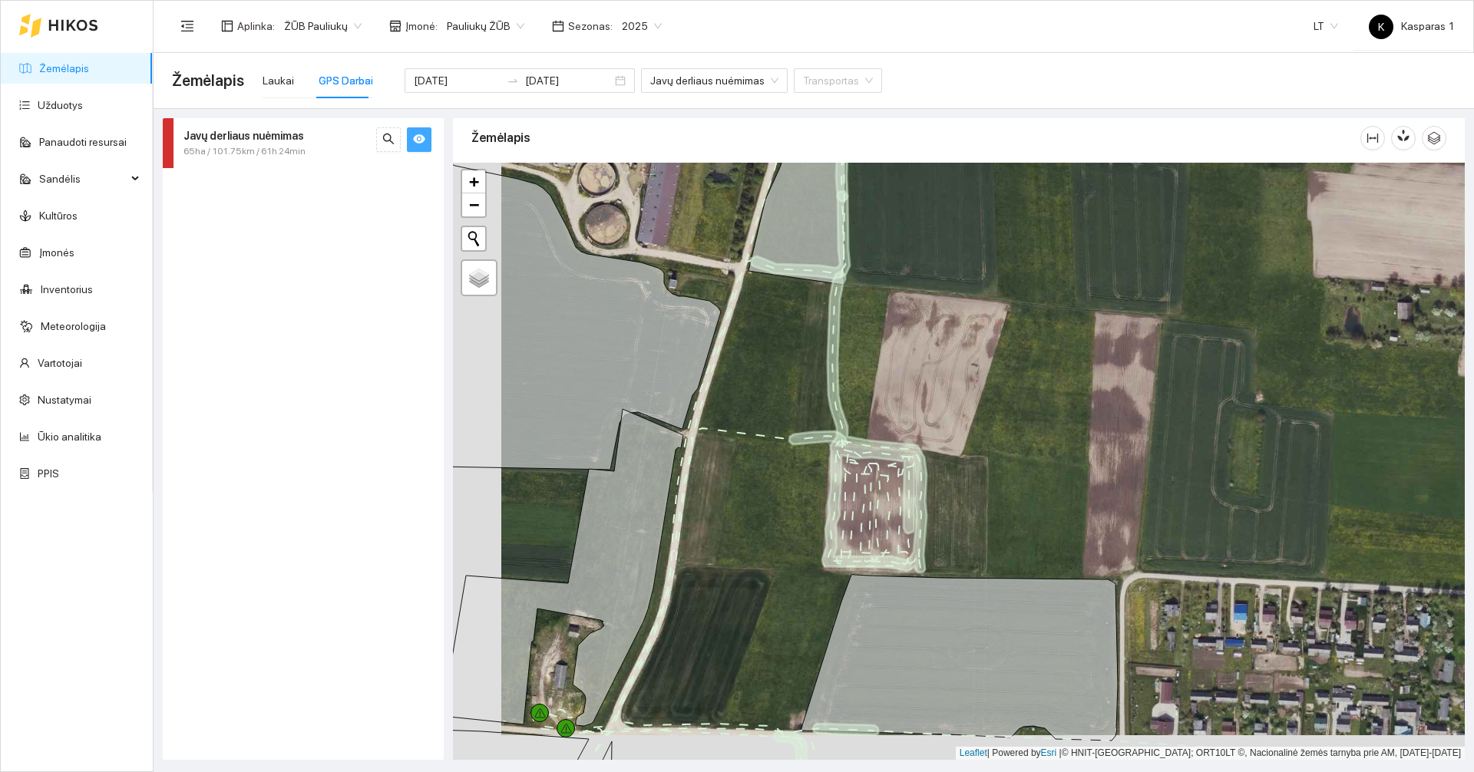
drag, startPoint x: 918, startPoint y: 428, endPoint x: 1011, endPoint y: 391, distance: 100.2
click at [1011, 391] on div at bounding box center [959, 461] width 1012 height 597
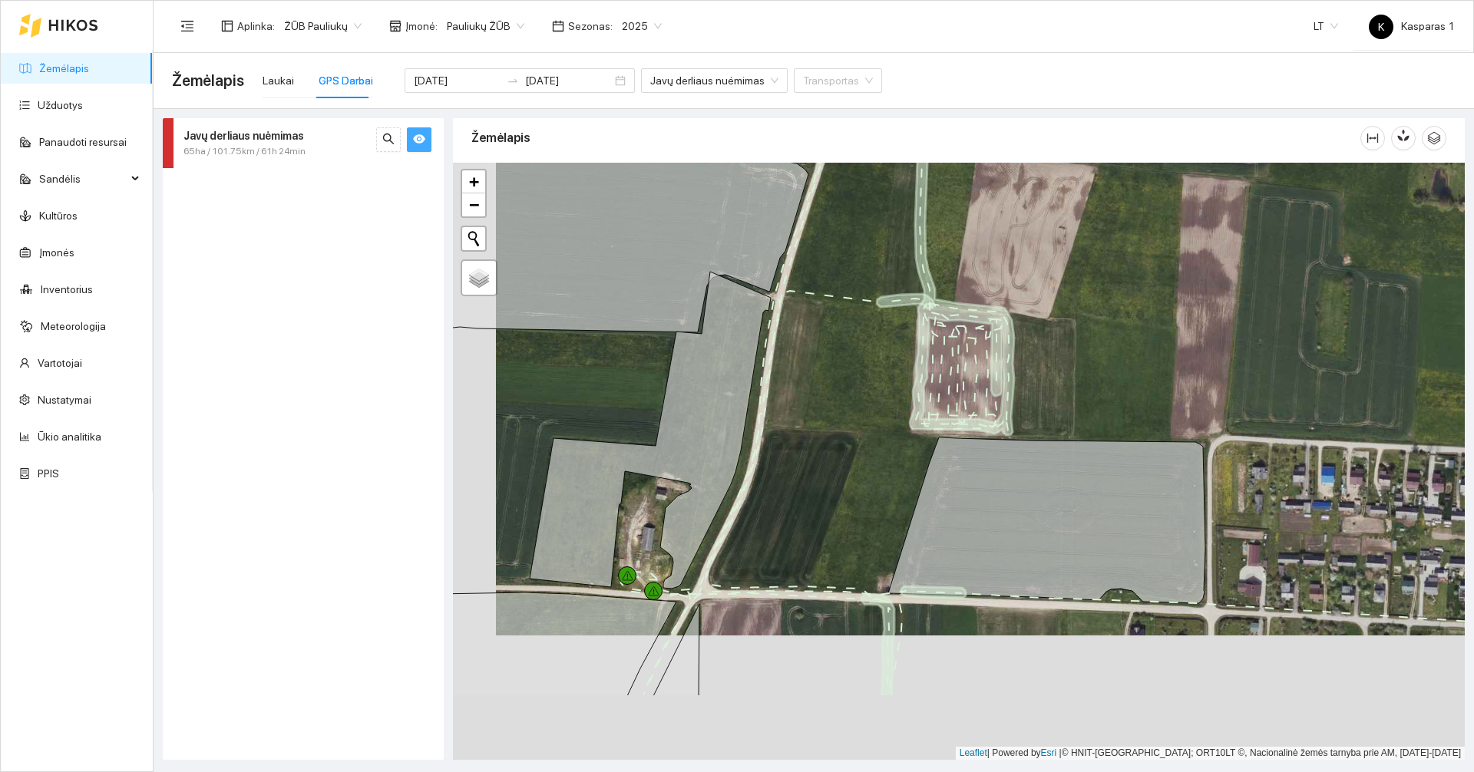
drag, startPoint x: 799, startPoint y: 519, endPoint x: 866, endPoint y: 360, distance: 172.7
click at [864, 365] on div at bounding box center [959, 461] width 1012 height 597
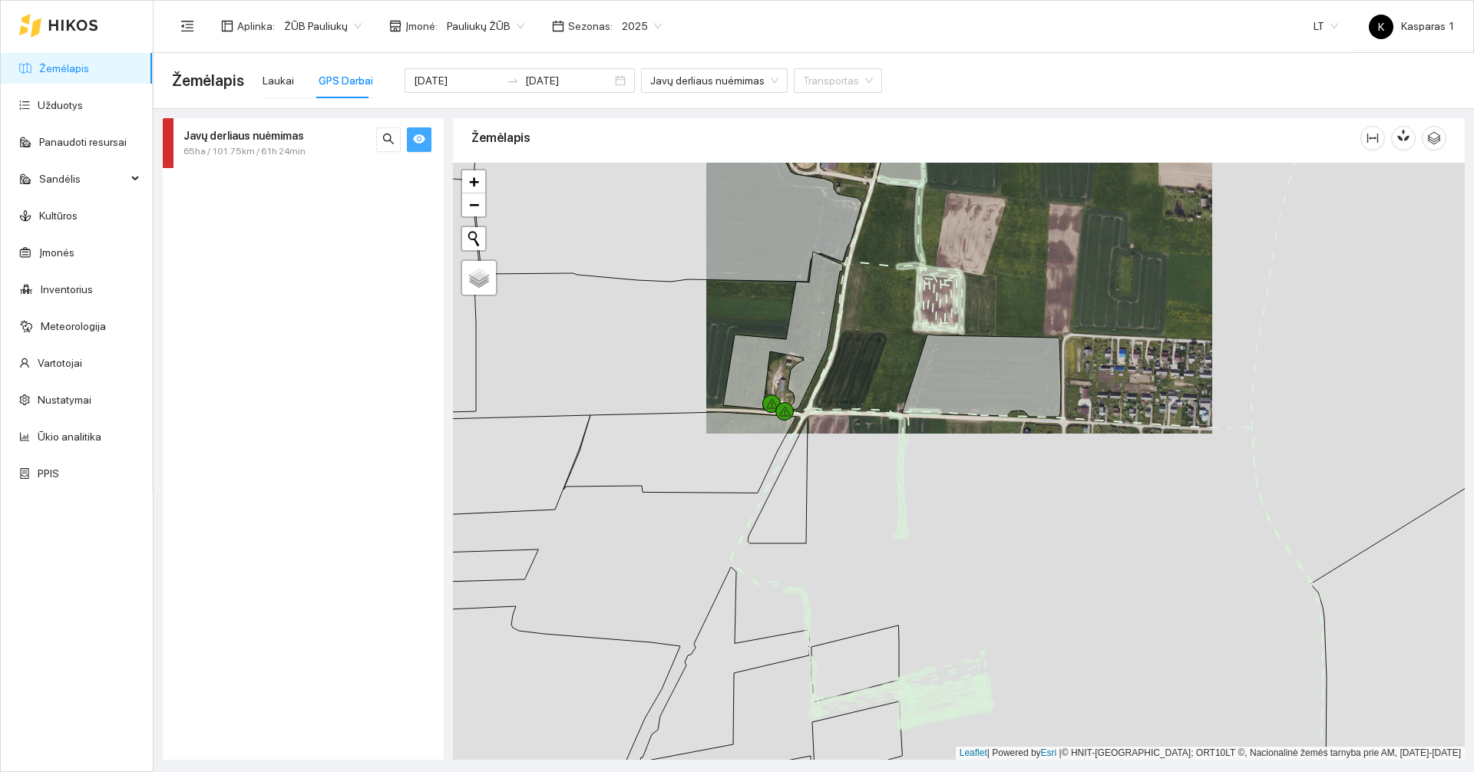
drag, startPoint x: 839, startPoint y: 440, endPoint x: 855, endPoint y: 331, distance: 110.1
click at [855, 331] on div at bounding box center [959, 461] width 1012 height 597
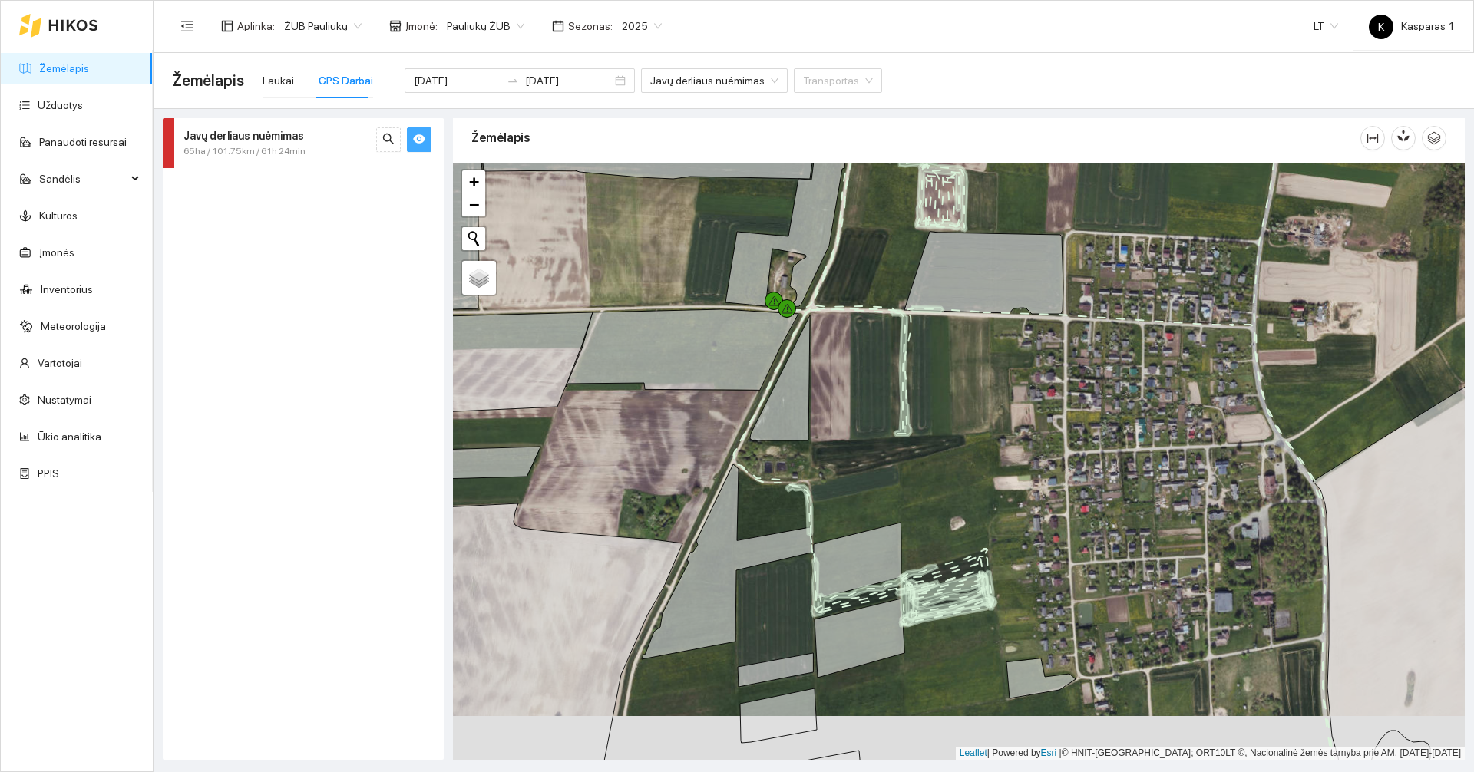
drag, startPoint x: 833, startPoint y: 505, endPoint x: 842, endPoint y: 359, distance: 145.4
click at [842, 362] on div at bounding box center [959, 461] width 1012 height 597
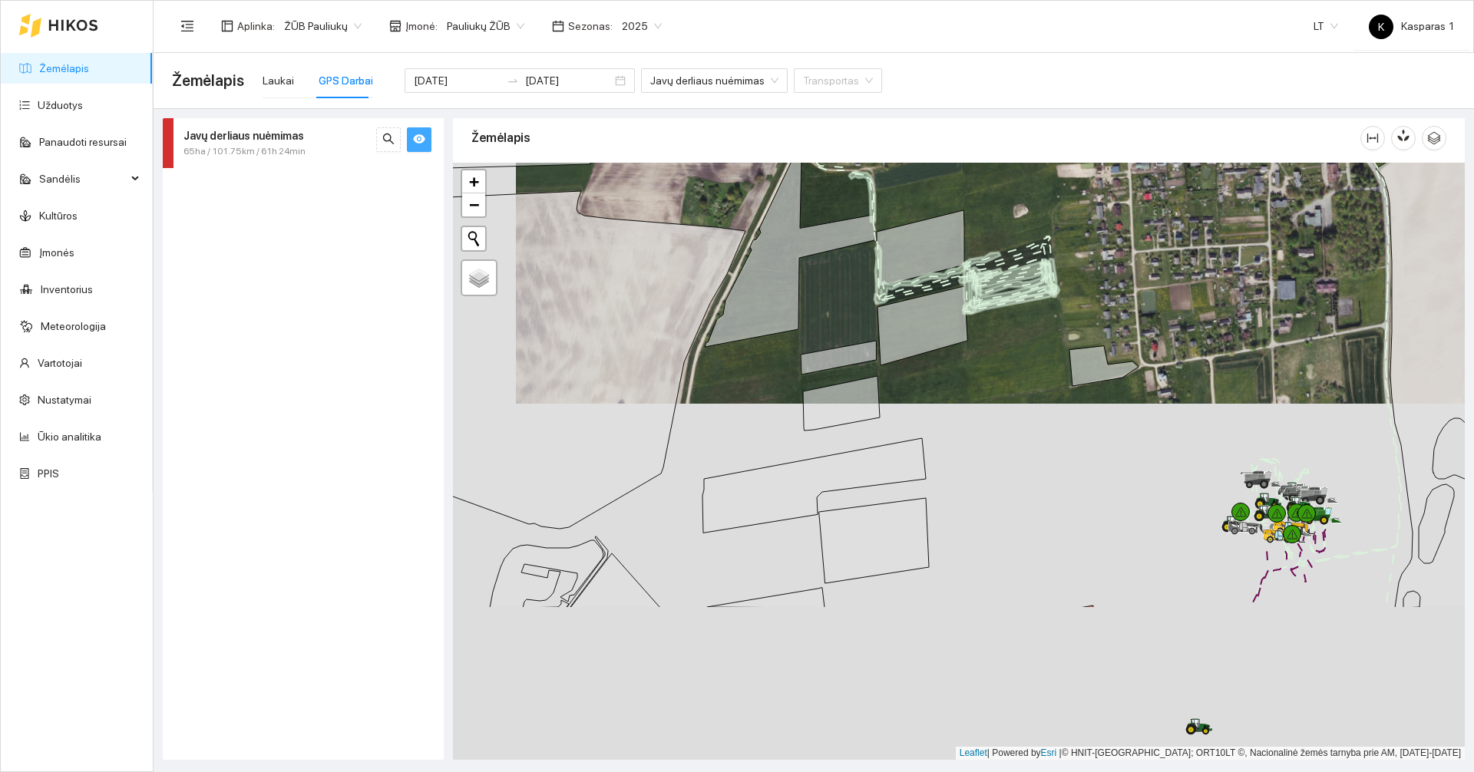
drag, startPoint x: 986, startPoint y: 666, endPoint x: 1054, endPoint y: 421, distance: 254.1
click at [1054, 421] on div at bounding box center [959, 461] width 1012 height 597
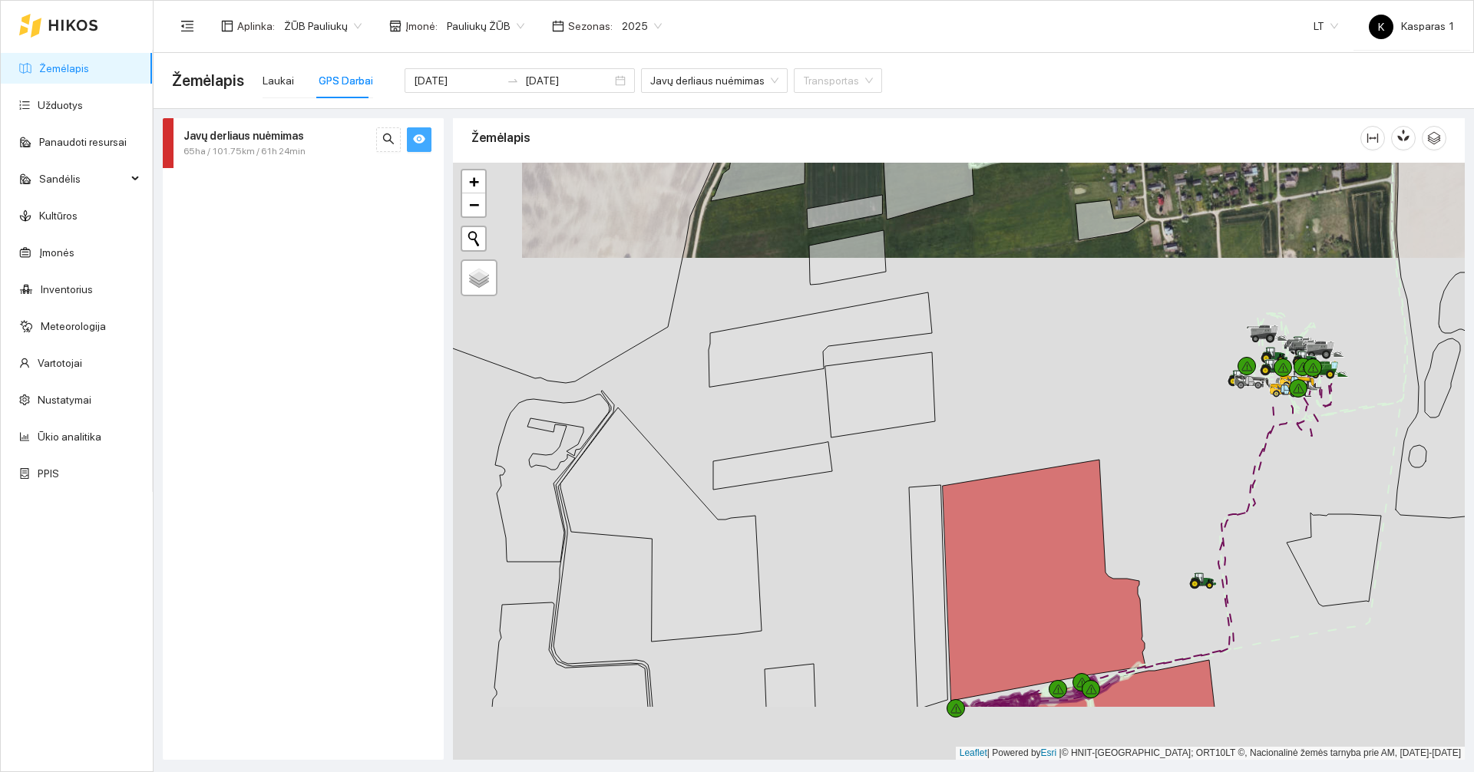
drag, startPoint x: 1046, startPoint y: 544, endPoint x: 1037, endPoint y: 409, distance: 136.2
click at [1037, 409] on div at bounding box center [959, 461] width 1012 height 597
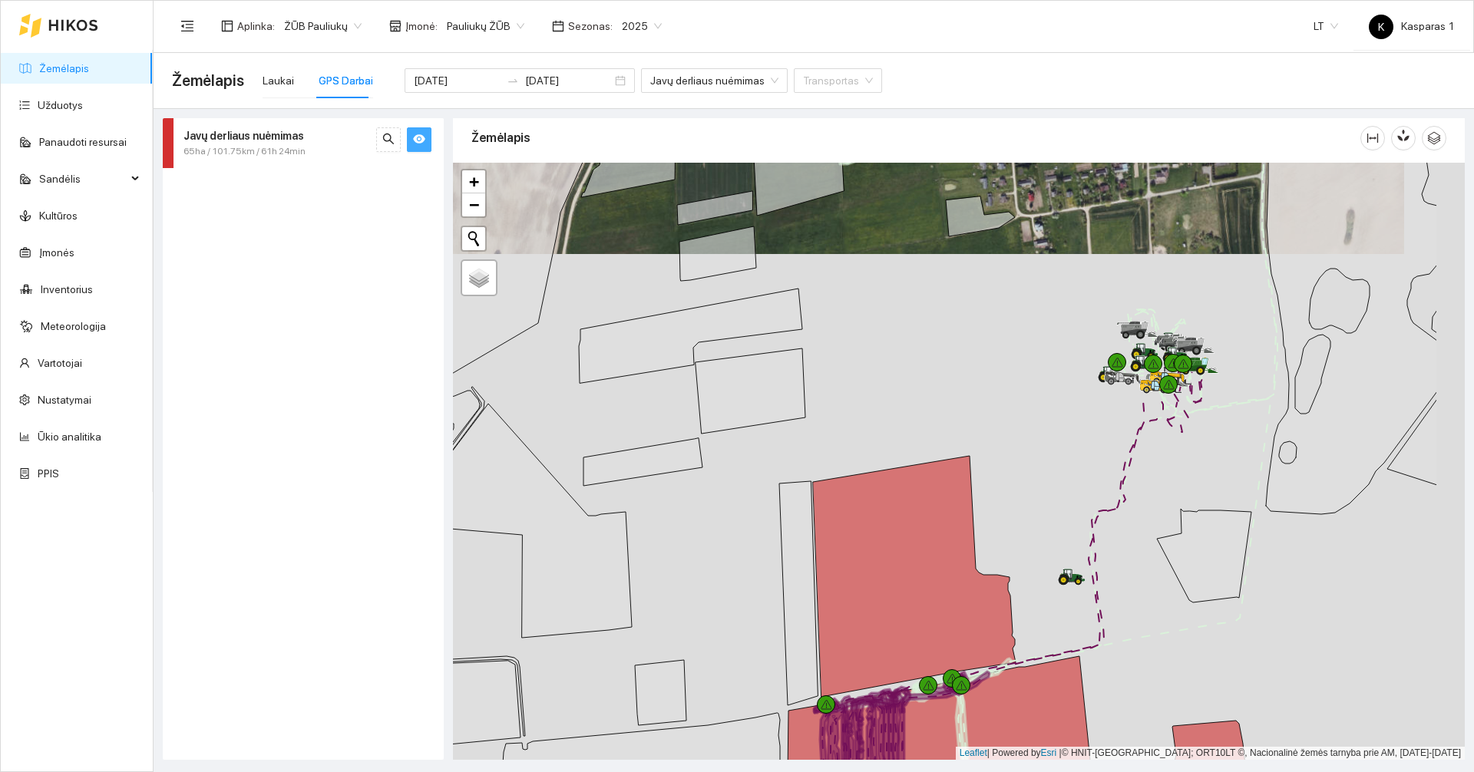
drag, startPoint x: 1012, startPoint y: 328, endPoint x: 863, endPoint y: 353, distance: 151.1
click at [868, 349] on div at bounding box center [959, 461] width 1012 height 597
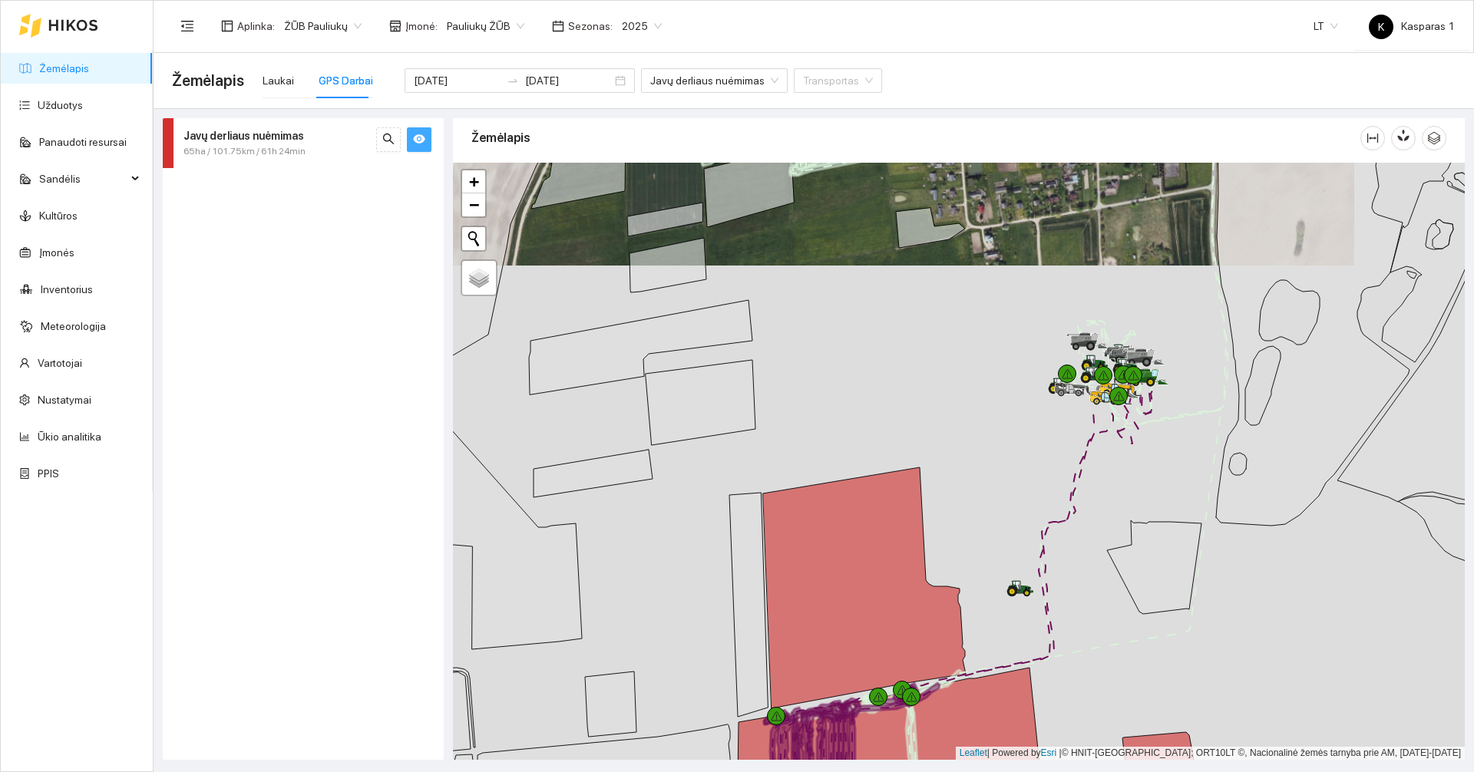
drag, startPoint x: 1050, startPoint y: 440, endPoint x: 860, endPoint y: 469, distance: 191.9
click at [860, 469] on div at bounding box center [959, 461] width 1012 height 597
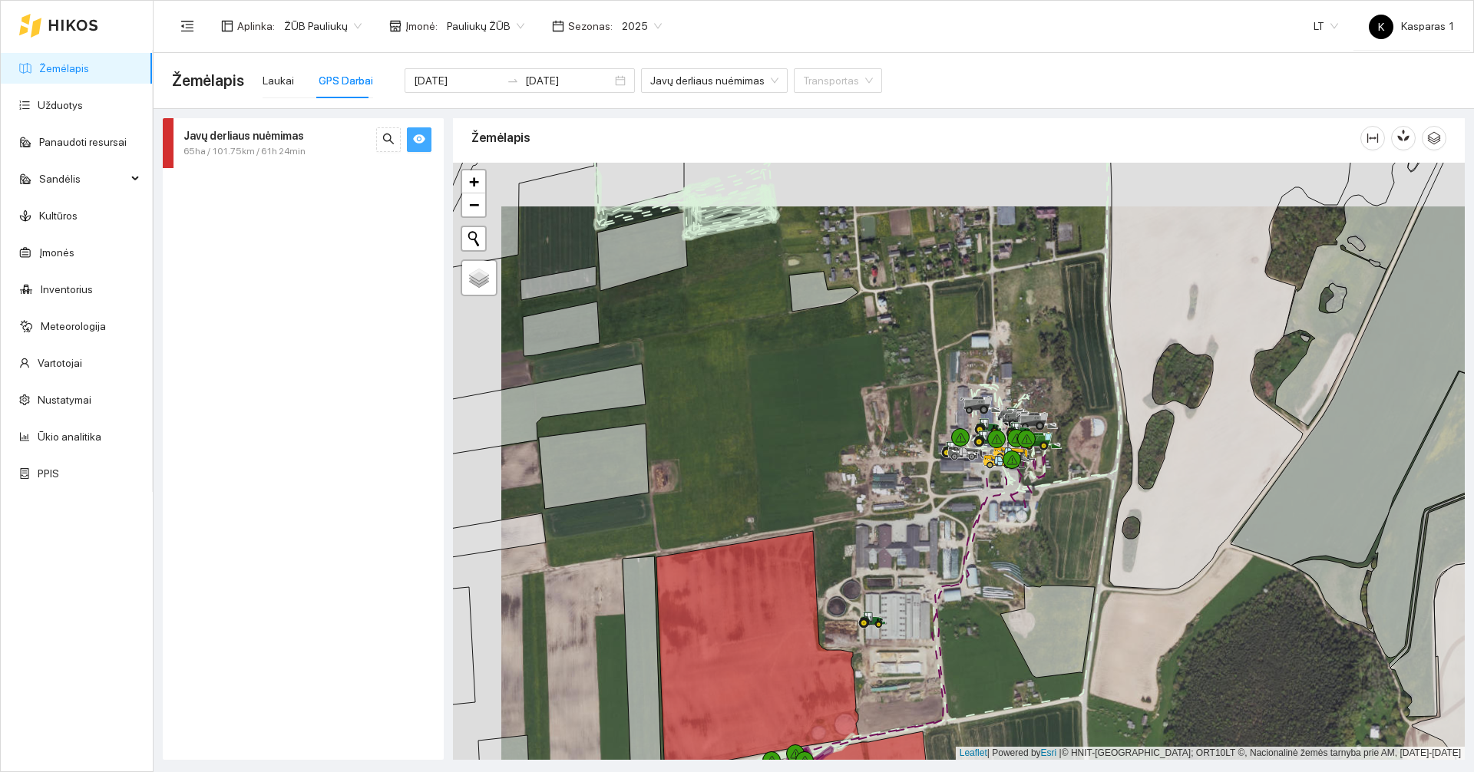
drag, startPoint x: 683, startPoint y: 326, endPoint x: 835, endPoint y: 491, distance: 225.0
click at [832, 491] on div at bounding box center [959, 461] width 1012 height 597
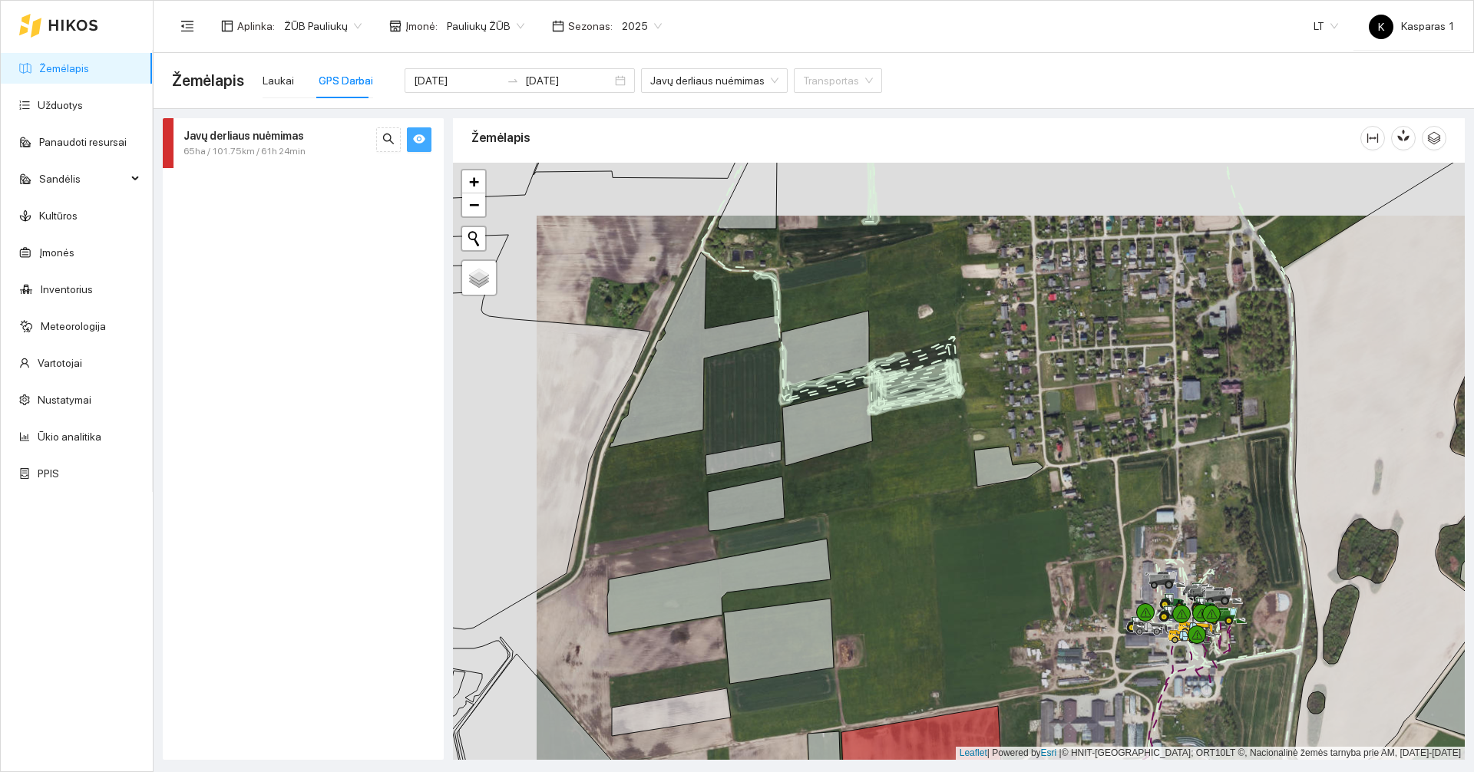
drag, startPoint x: 834, startPoint y: 412, endPoint x: 961, endPoint y: 469, distance: 139.2
click at [959, 470] on div at bounding box center [959, 461] width 1012 height 597
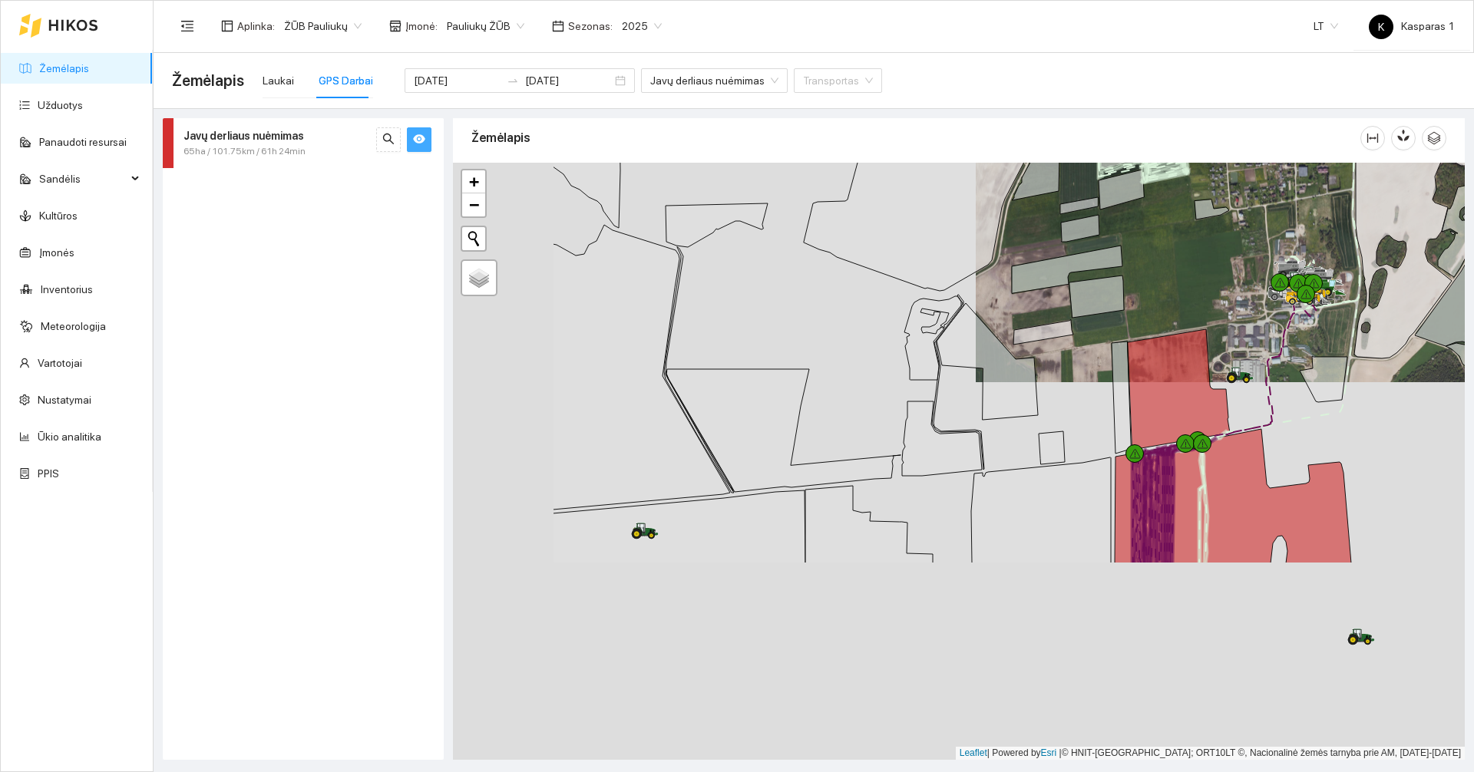
drag, startPoint x: 950, startPoint y: 510, endPoint x: 1152, endPoint y: 253, distance: 327.0
click at [1152, 253] on div at bounding box center [959, 461] width 1012 height 597
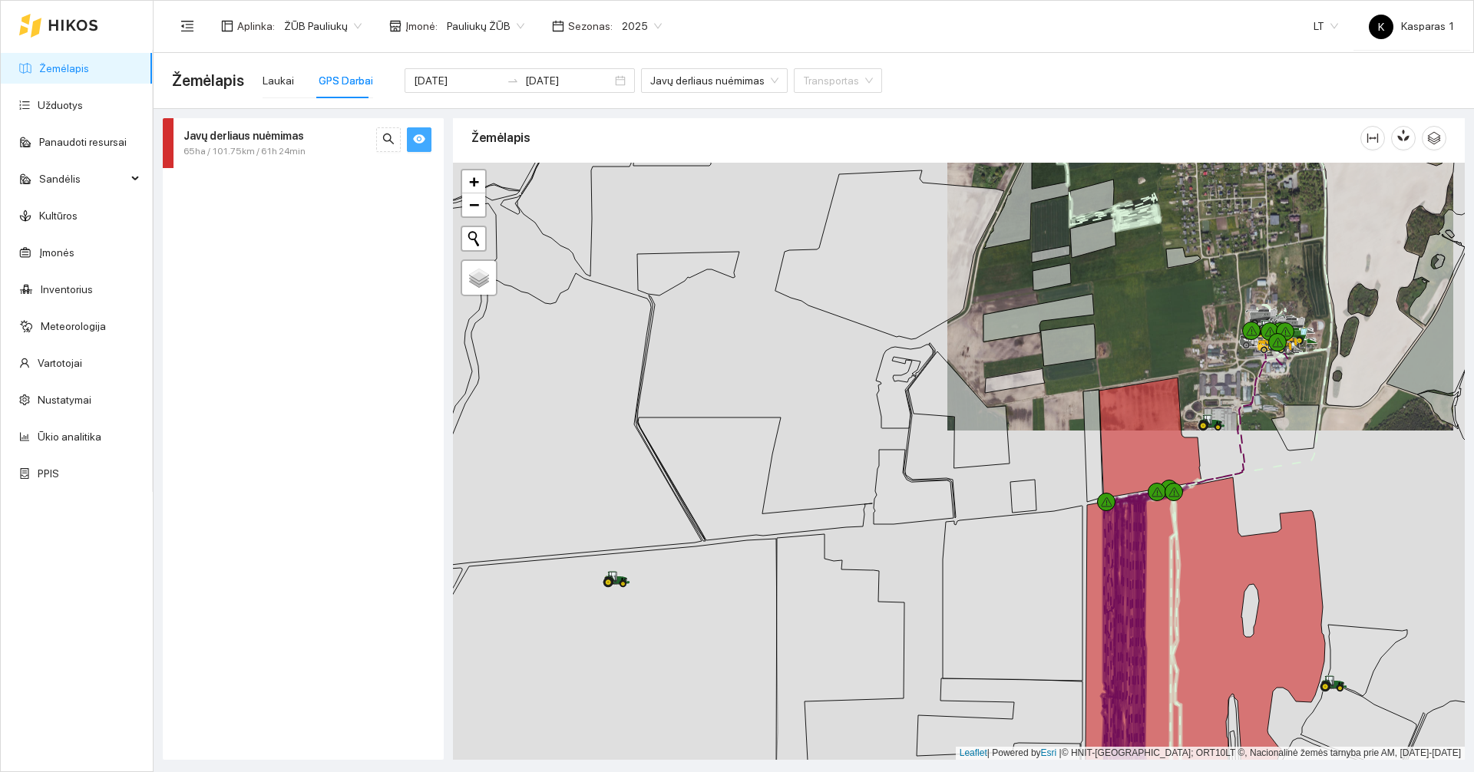
drag, startPoint x: 1152, startPoint y: 253, endPoint x: 1119, endPoint y: 308, distance: 64.4
click at [1119, 308] on div at bounding box center [959, 461] width 1012 height 597
